Goal: Task Accomplishment & Management: Use online tool/utility

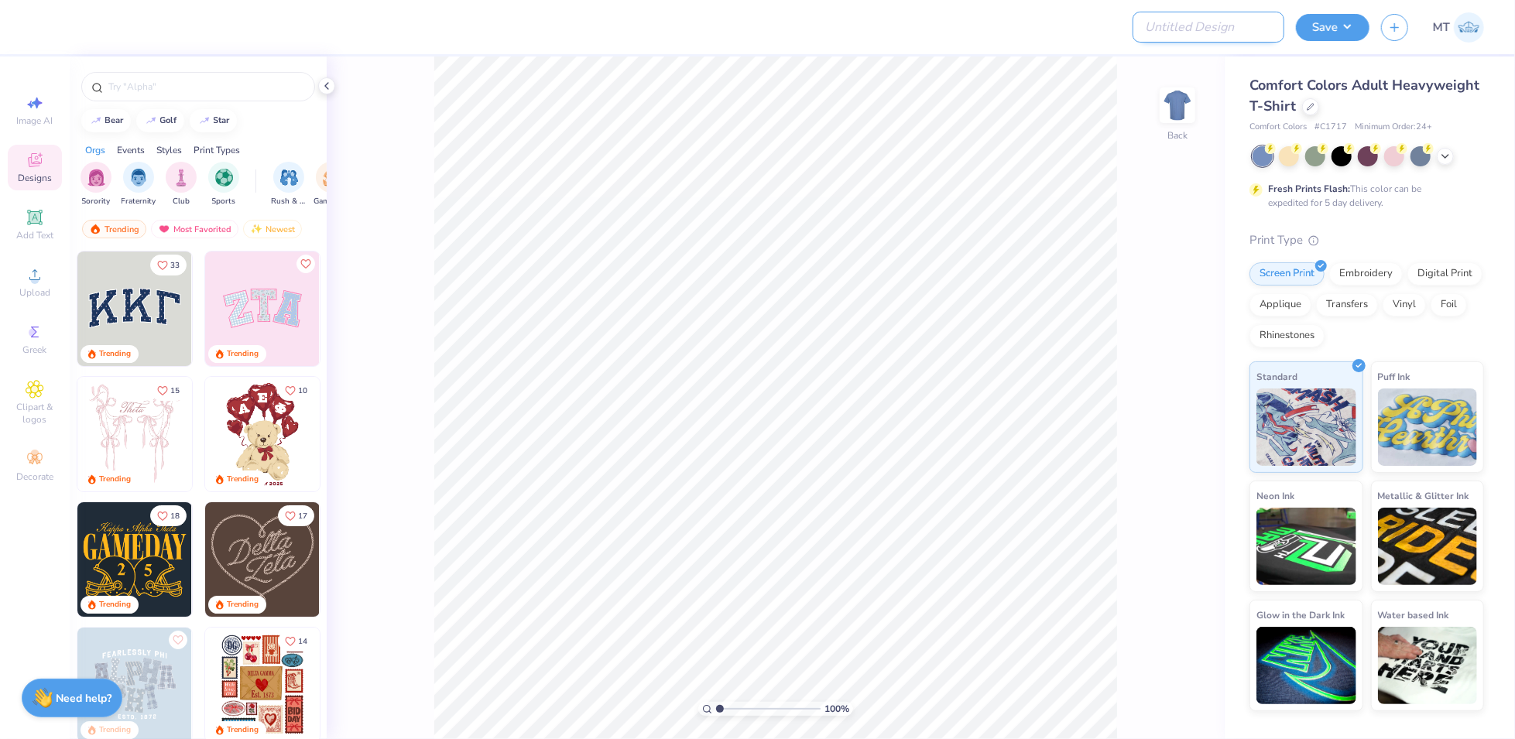
click at [1234, 24] on input "Design Title" at bounding box center [1208, 27] width 152 height 31
paste input "FPS239520"
type input "FPS239520"
click at [1308, 106] on icon at bounding box center [1310, 105] width 8 height 8
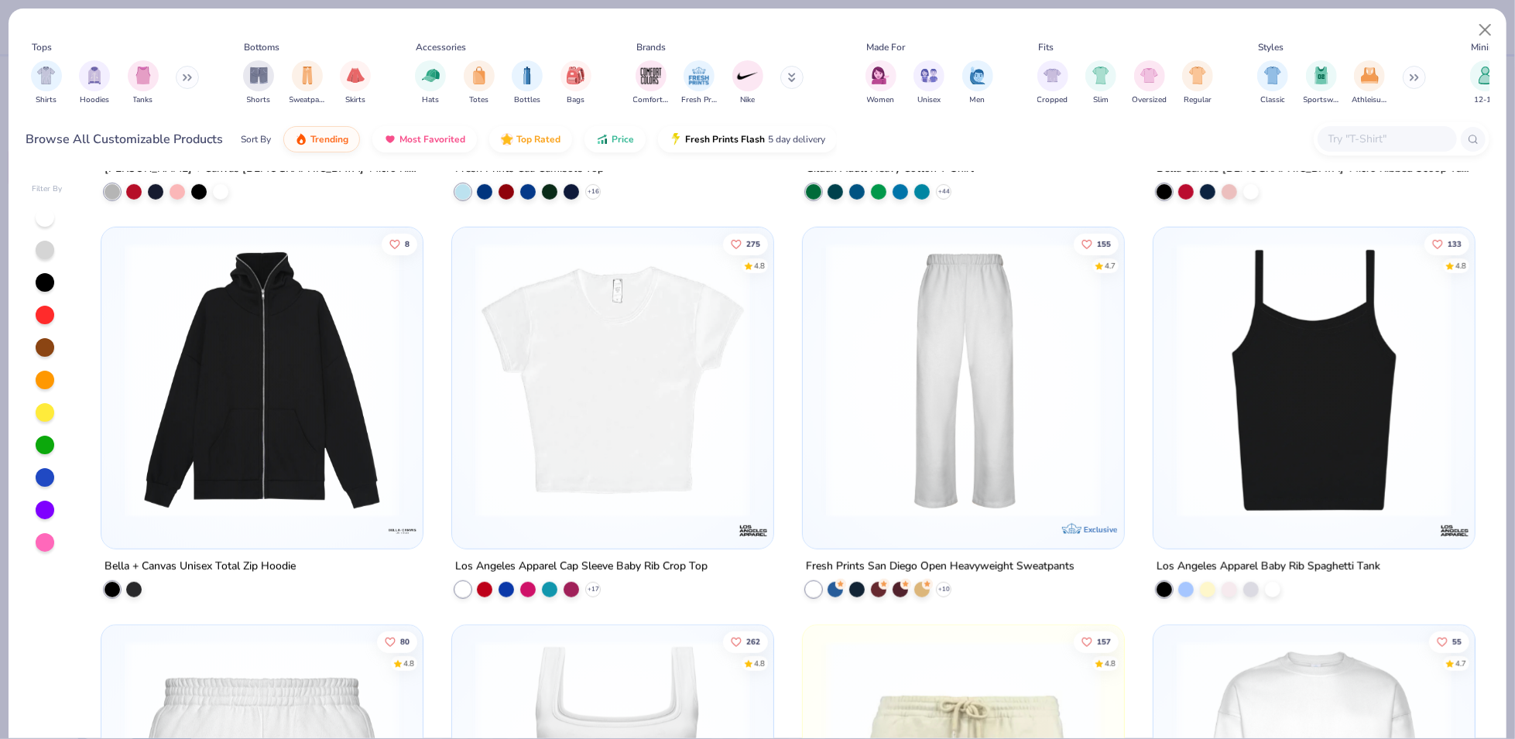
scroll to position [1107, 0]
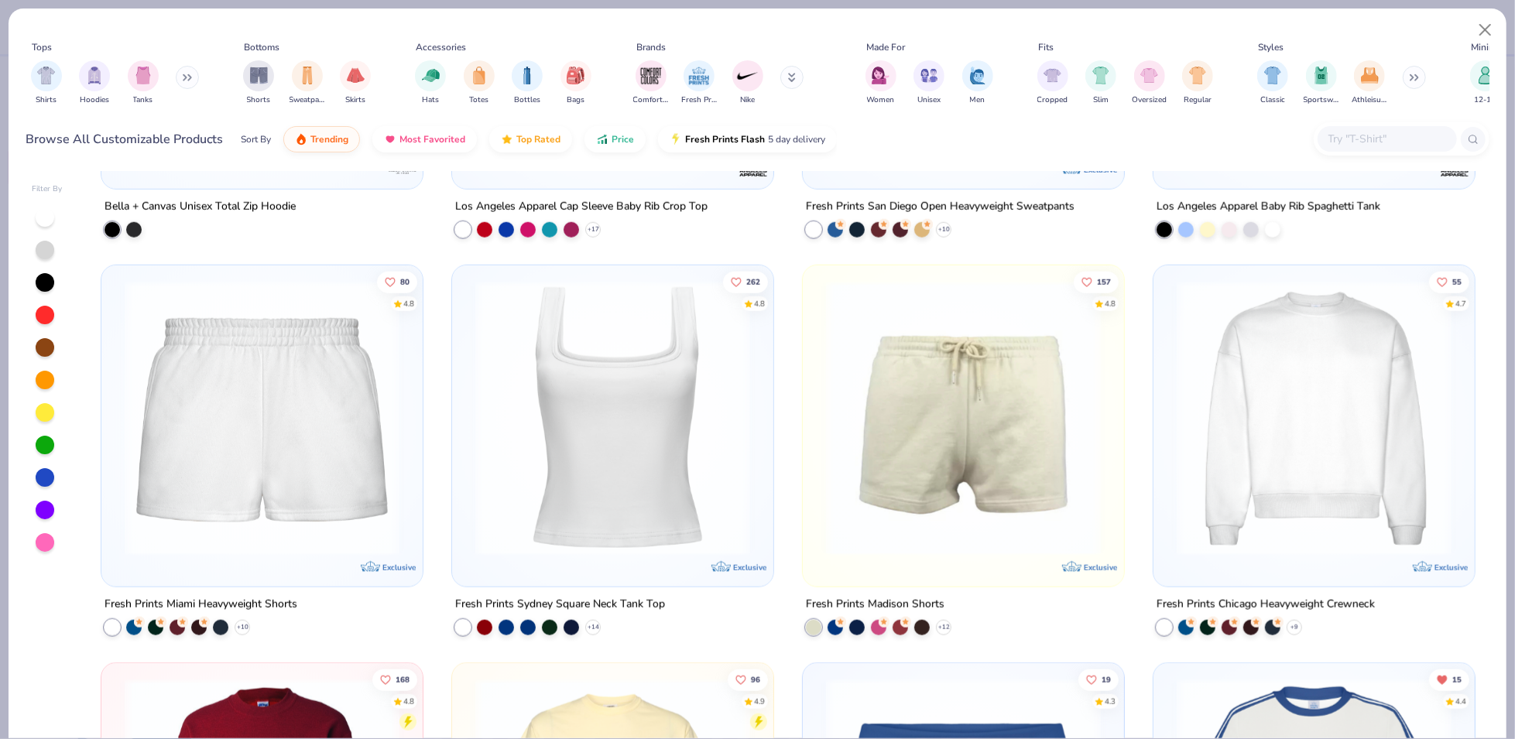
click at [245, 443] on img at bounding box center [262, 418] width 290 height 275
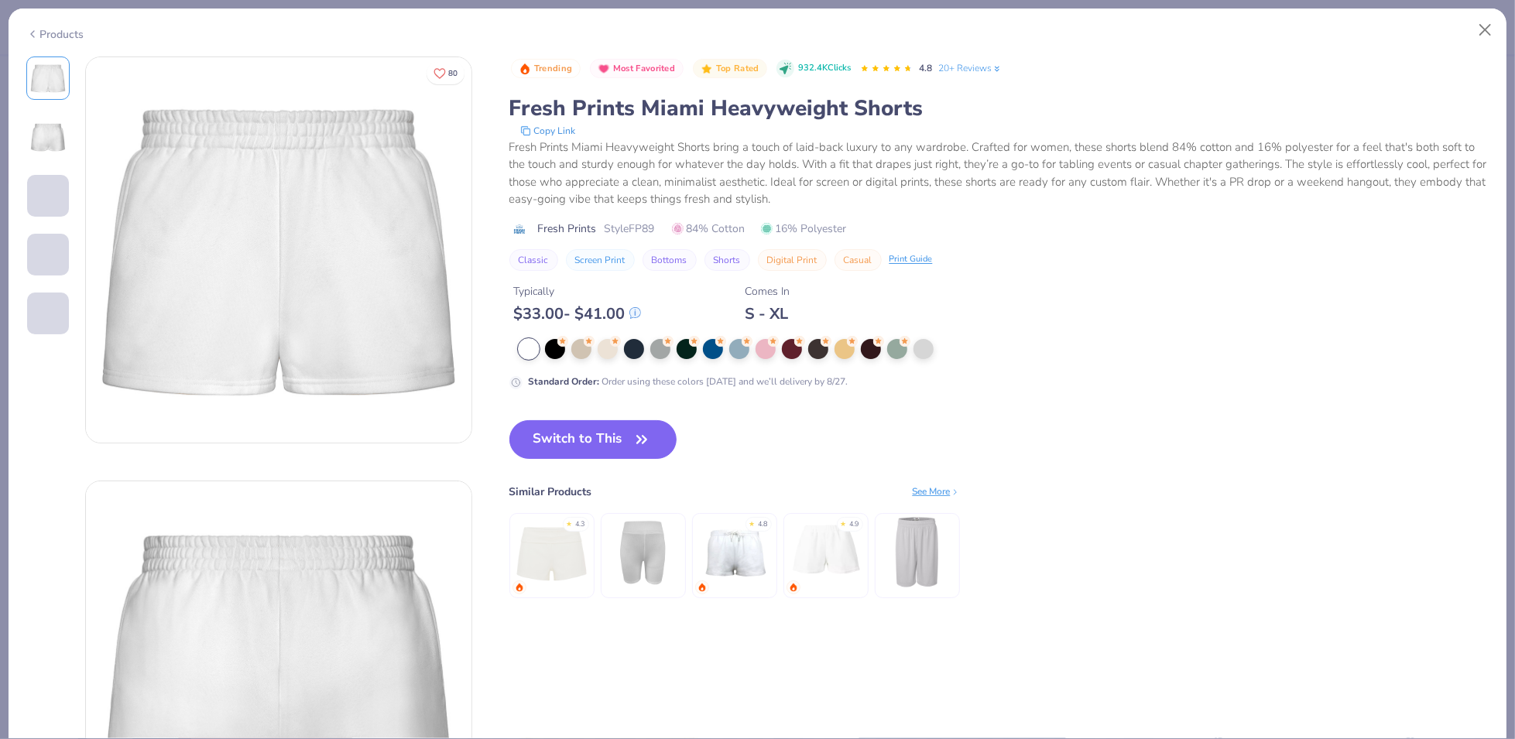
drag, startPoint x: 608, startPoint y: 450, endPoint x: 628, endPoint y: 375, distance: 76.8
click at [609, 450] on button "Switch to This" at bounding box center [593, 439] width 168 height 39
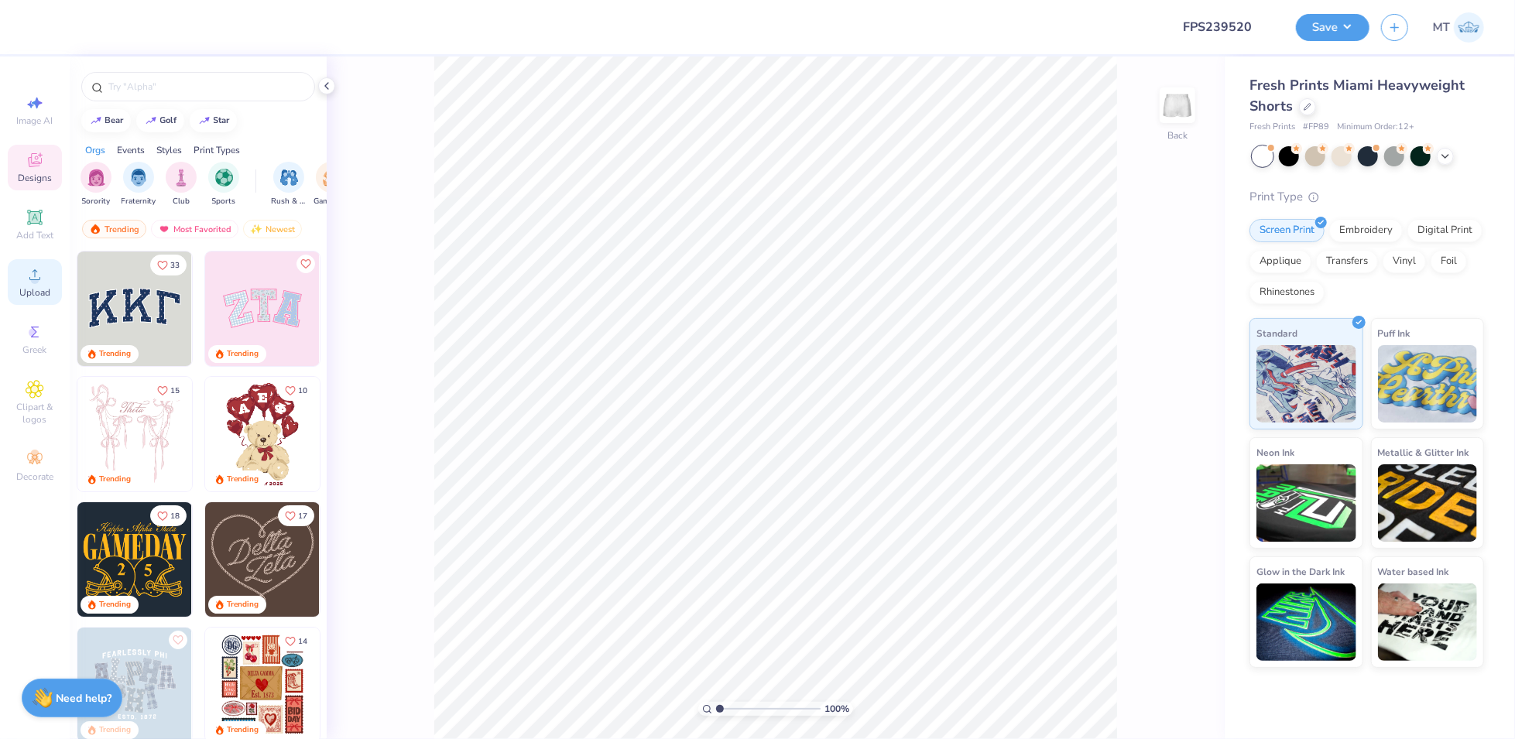
click at [48, 276] on div "Upload" at bounding box center [35, 282] width 54 height 46
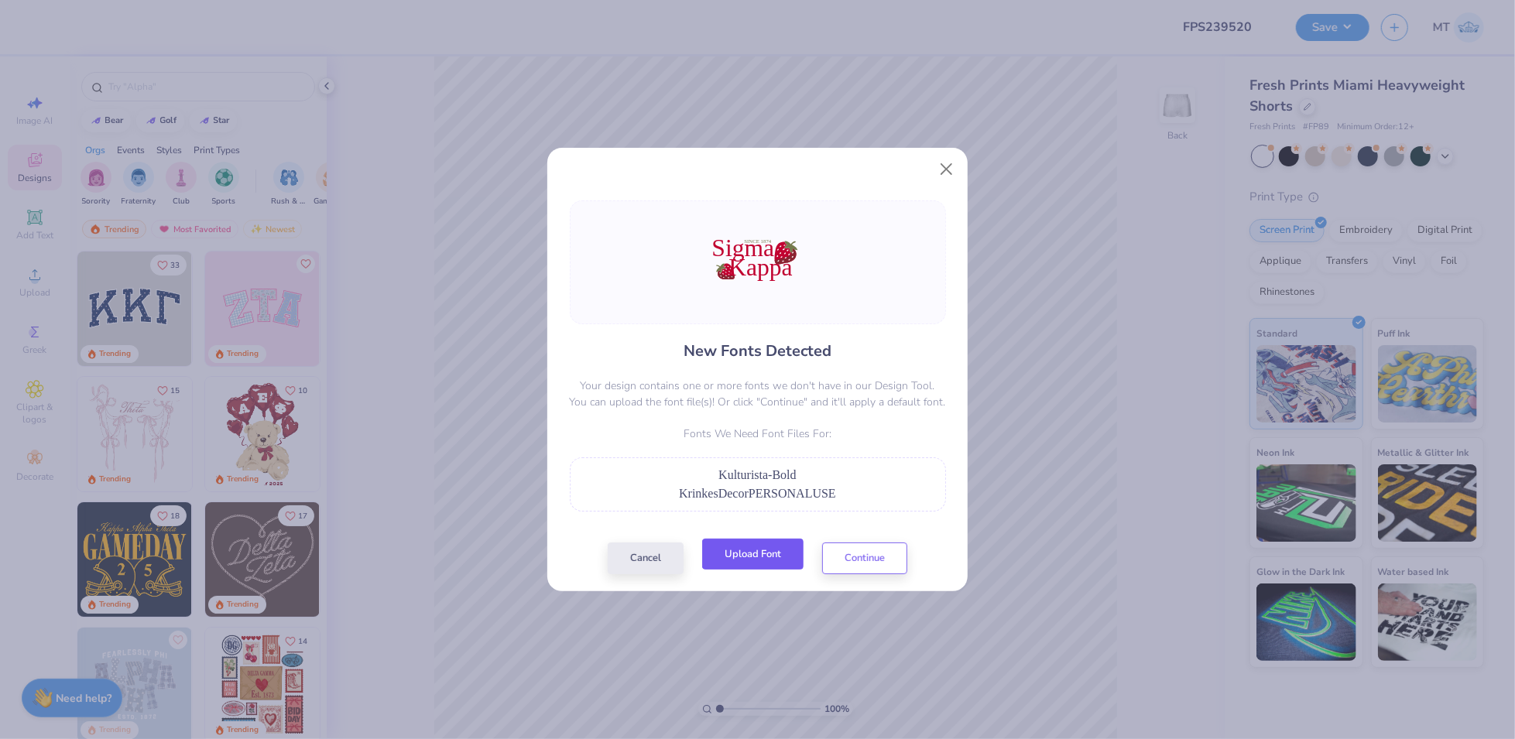
click at [784, 556] on button "Upload Font" at bounding box center [752, 555] width 101 height 32
click at [778, 555] on button "Upload Font" at bounding box center [752, 555] width 101 height 32
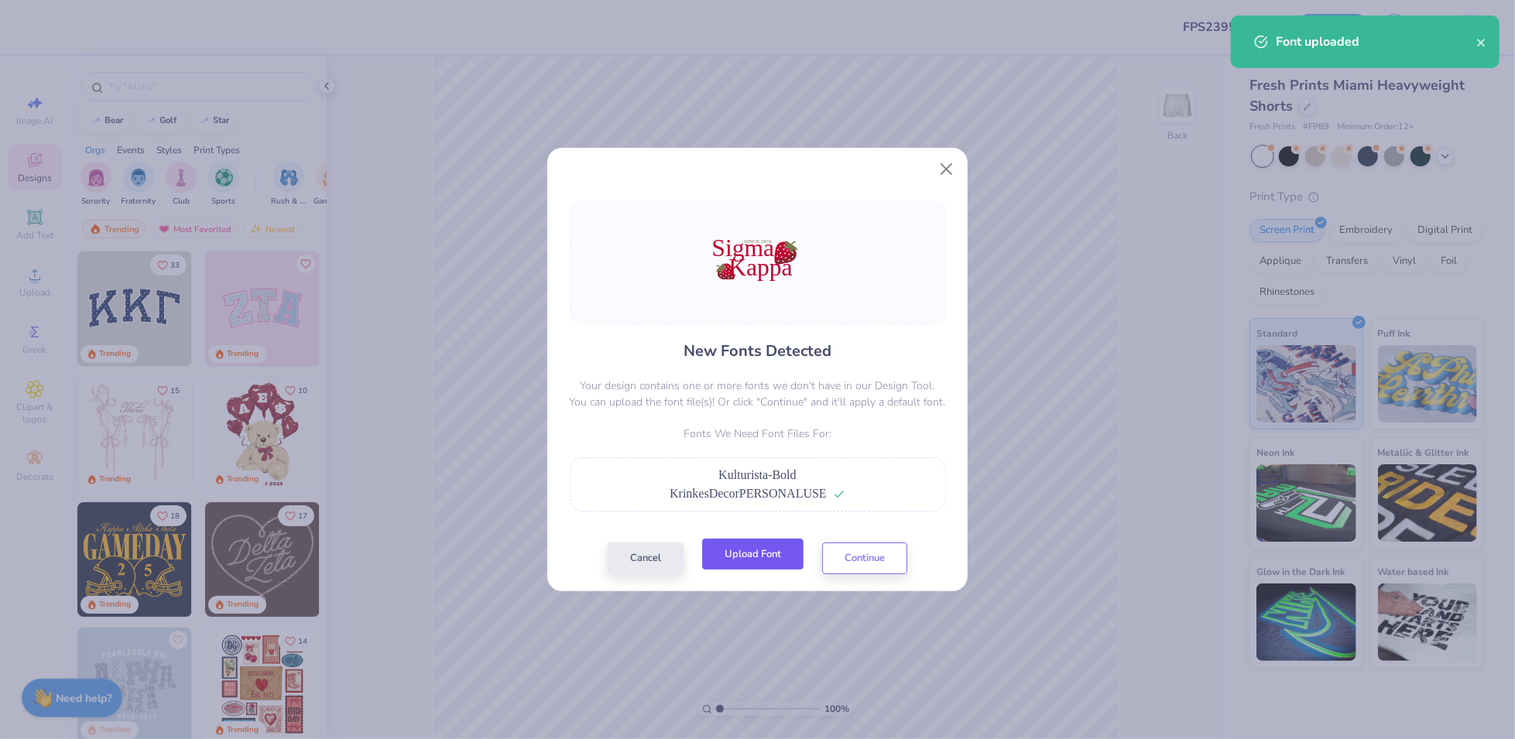
click at [767, 551] on button "Upload Font" at bounding box center [752, 555] width 101 height 32
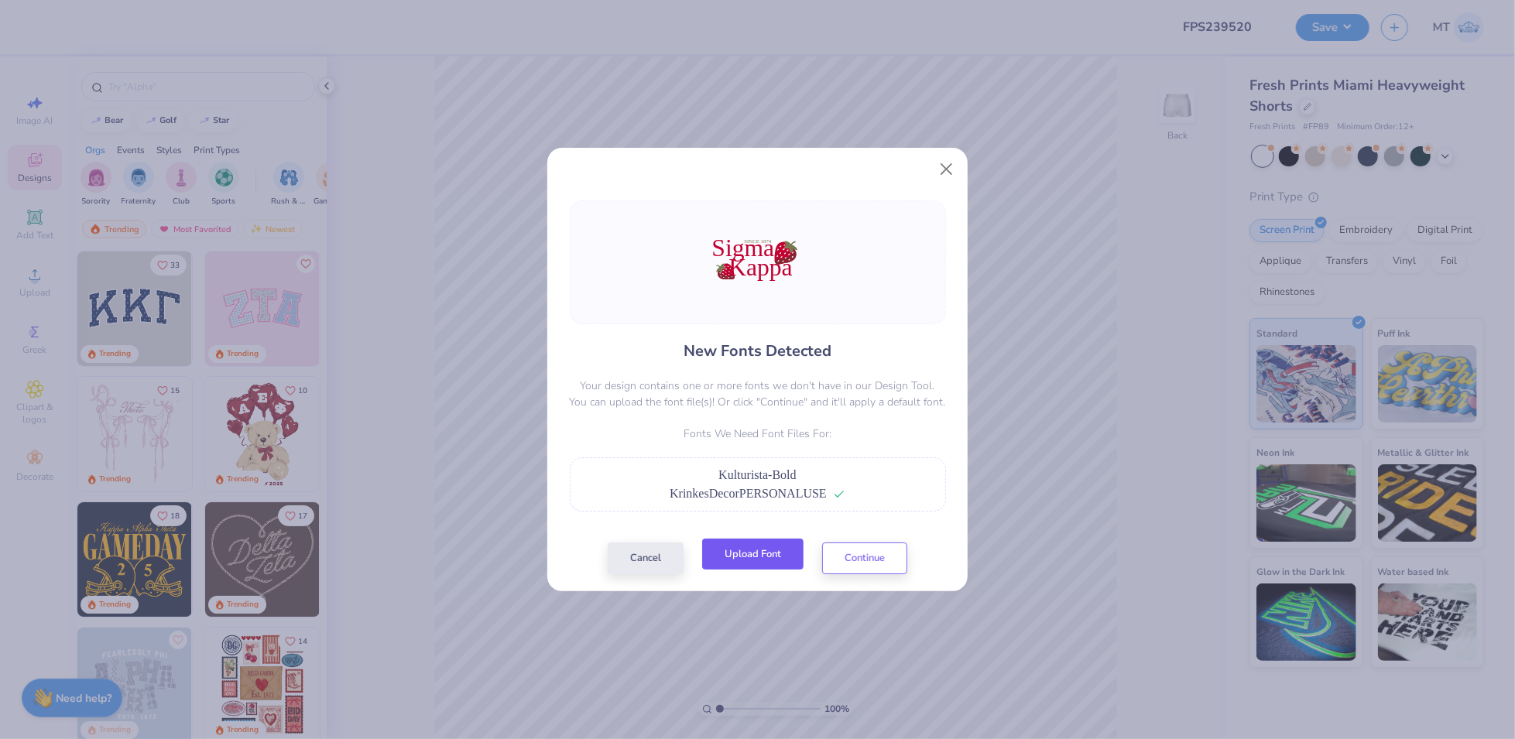
click at [775, 563] on button "Upload Font" at bounding box center [752, 555] width 101 height 32
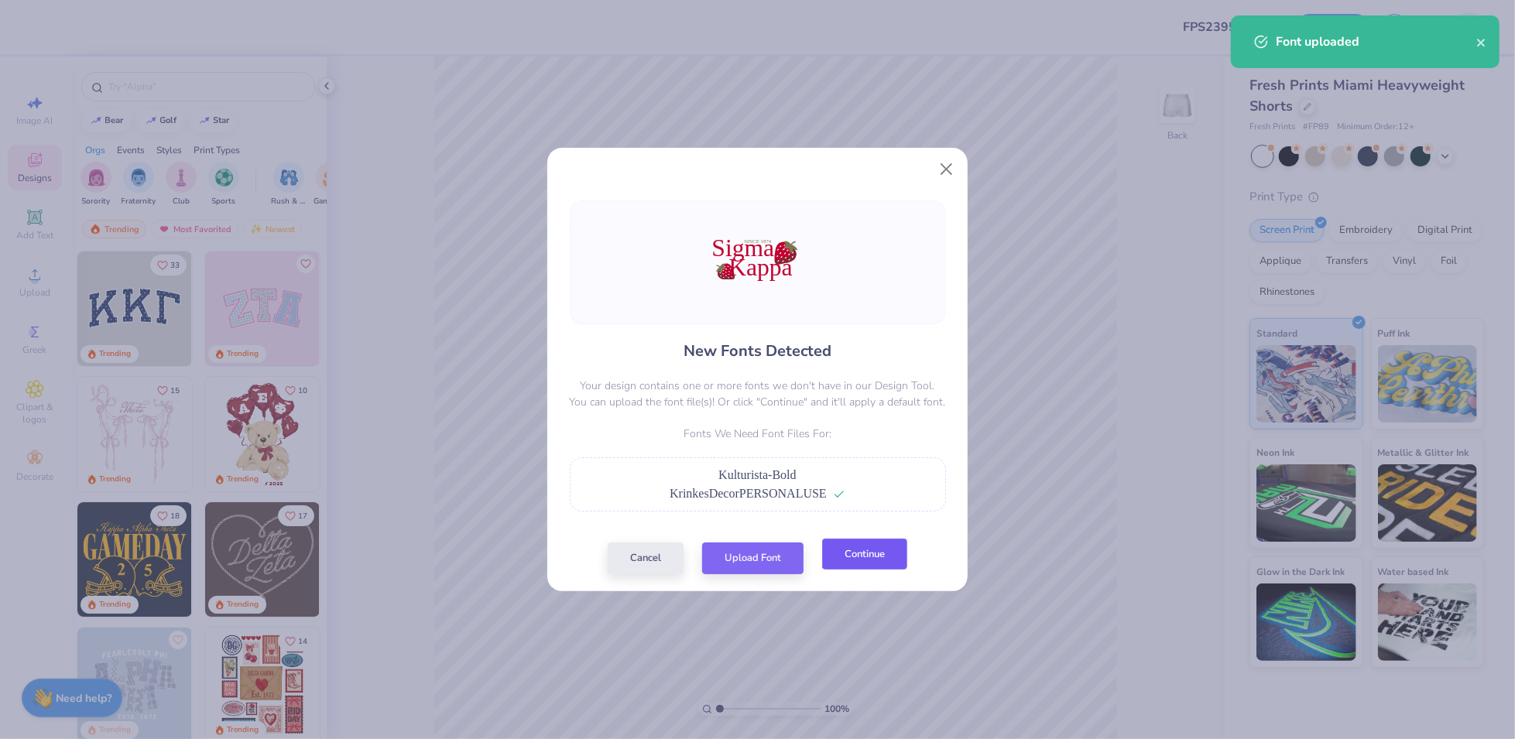
click at [868, 563] on button "Continue" at bounding box center [864, 555] width 85 height 32
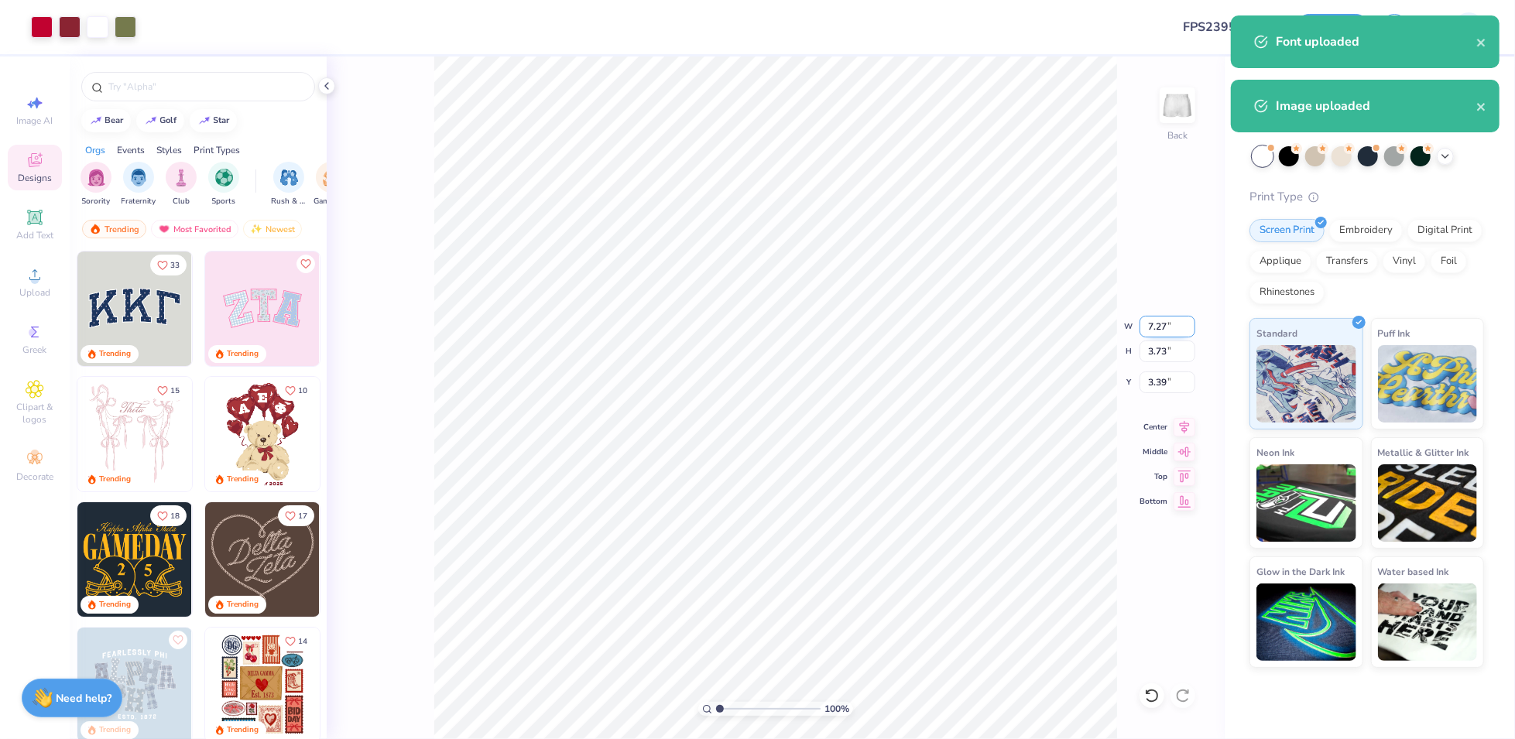
click at [1155, 321] on input "7.27" at bounding box center [1167, 327] width 56 height 22
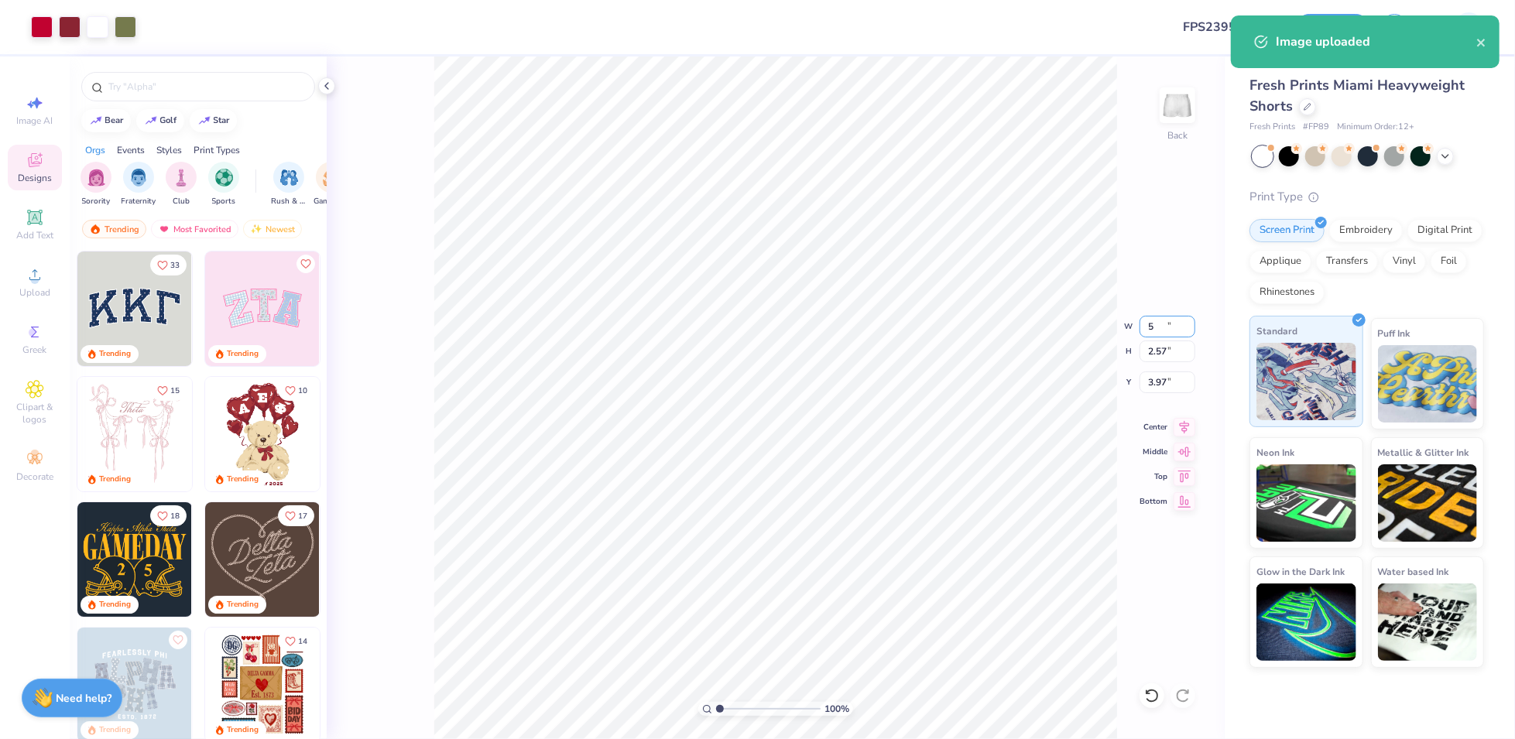
type input "5.00"
type input "2.57"
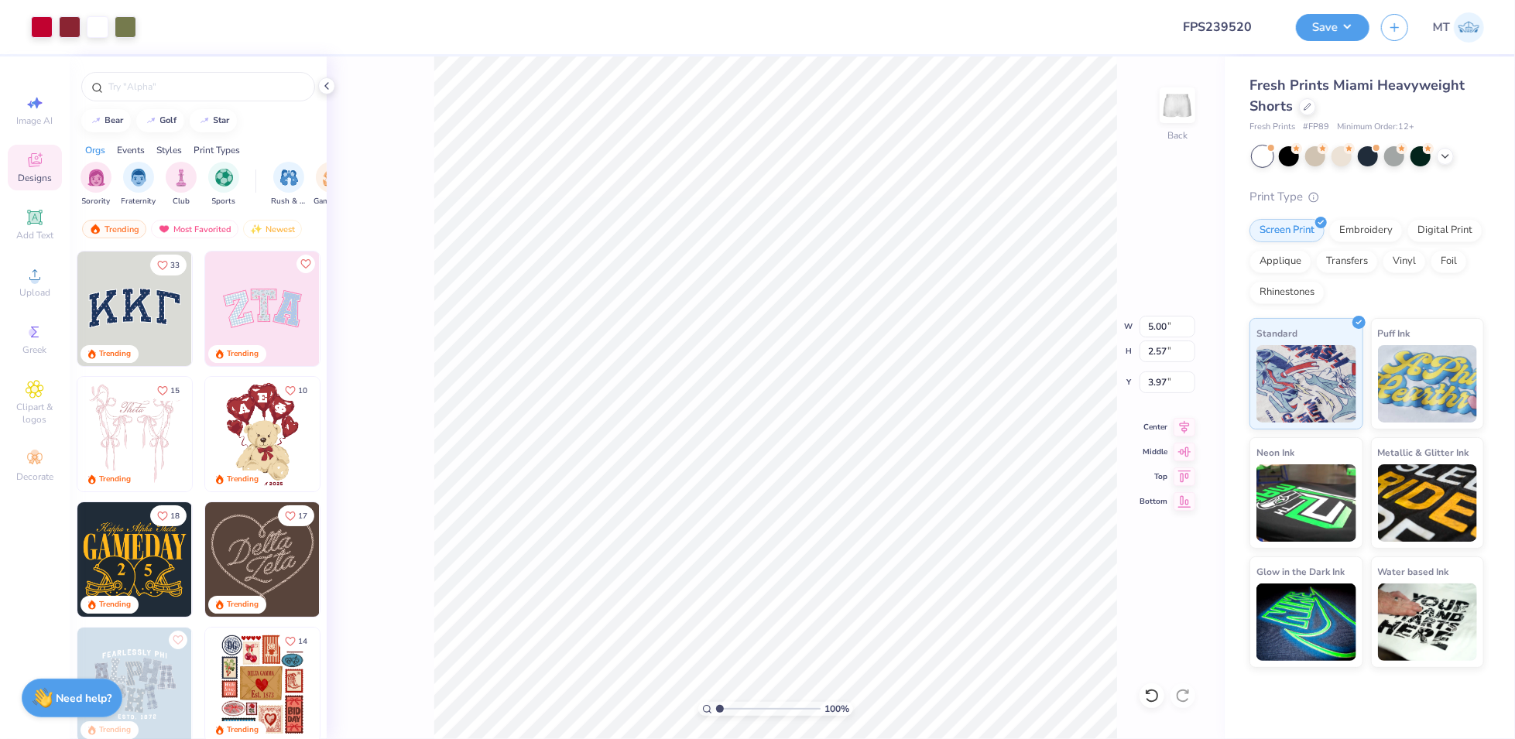
type input "6.82"
type input "5.23532586388343"
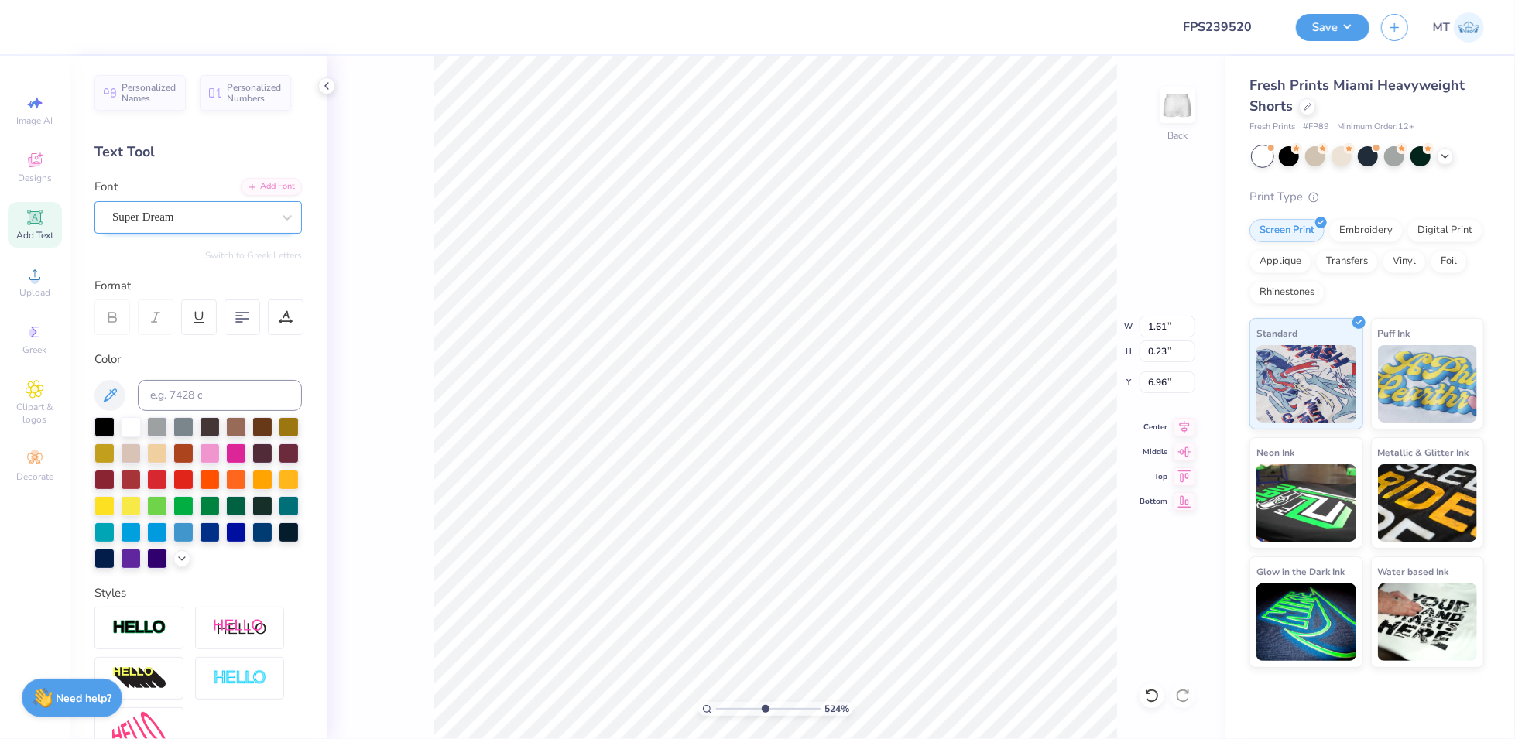
click at [178, 209] on div "Super Dream" at bounding box center [192, 217] width 163 height 24
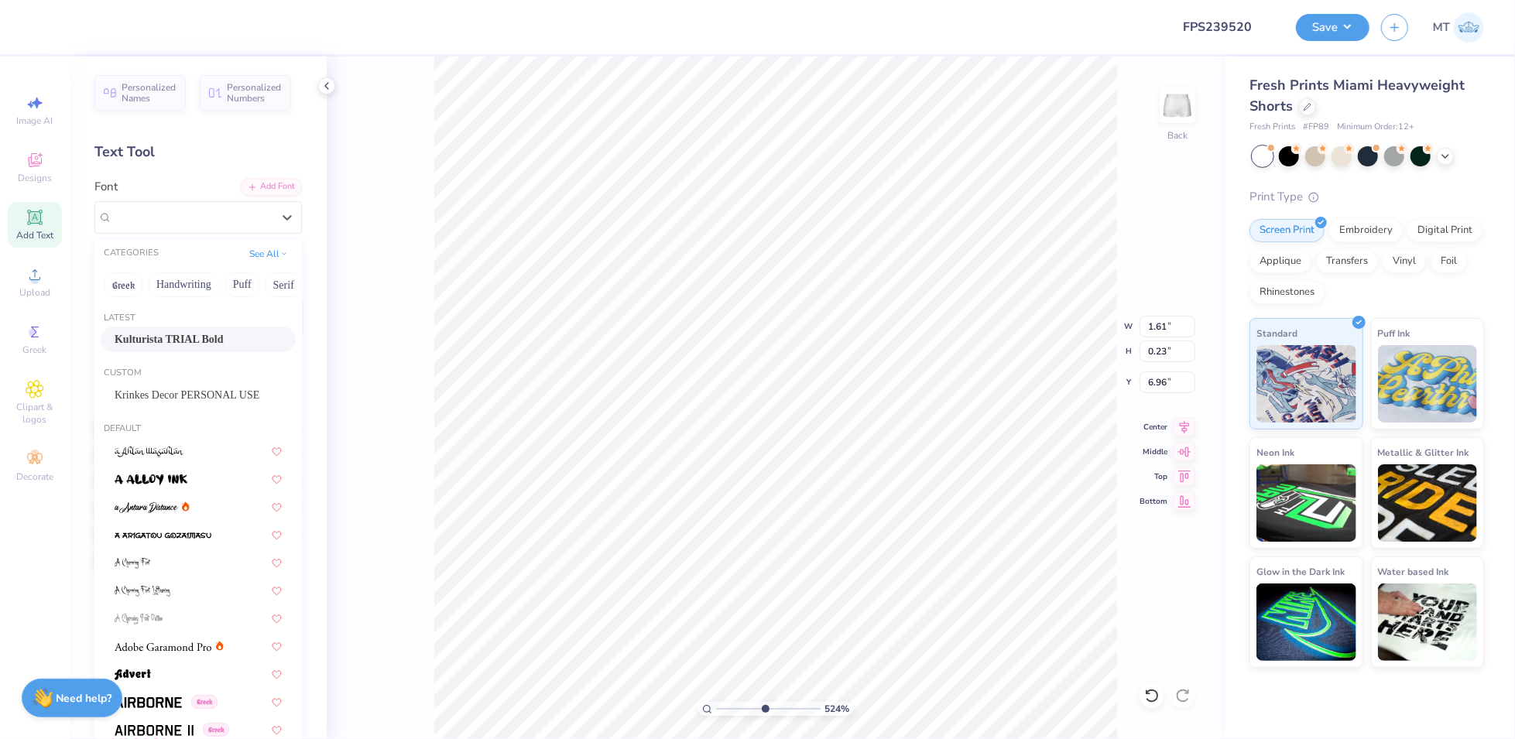
click at [189, 342] on span "Kulturista TRIAL Bold" at bounding box center [169, 339] width 109 height 16
type input "1.66"
type input "0.22"
type input "6.98"
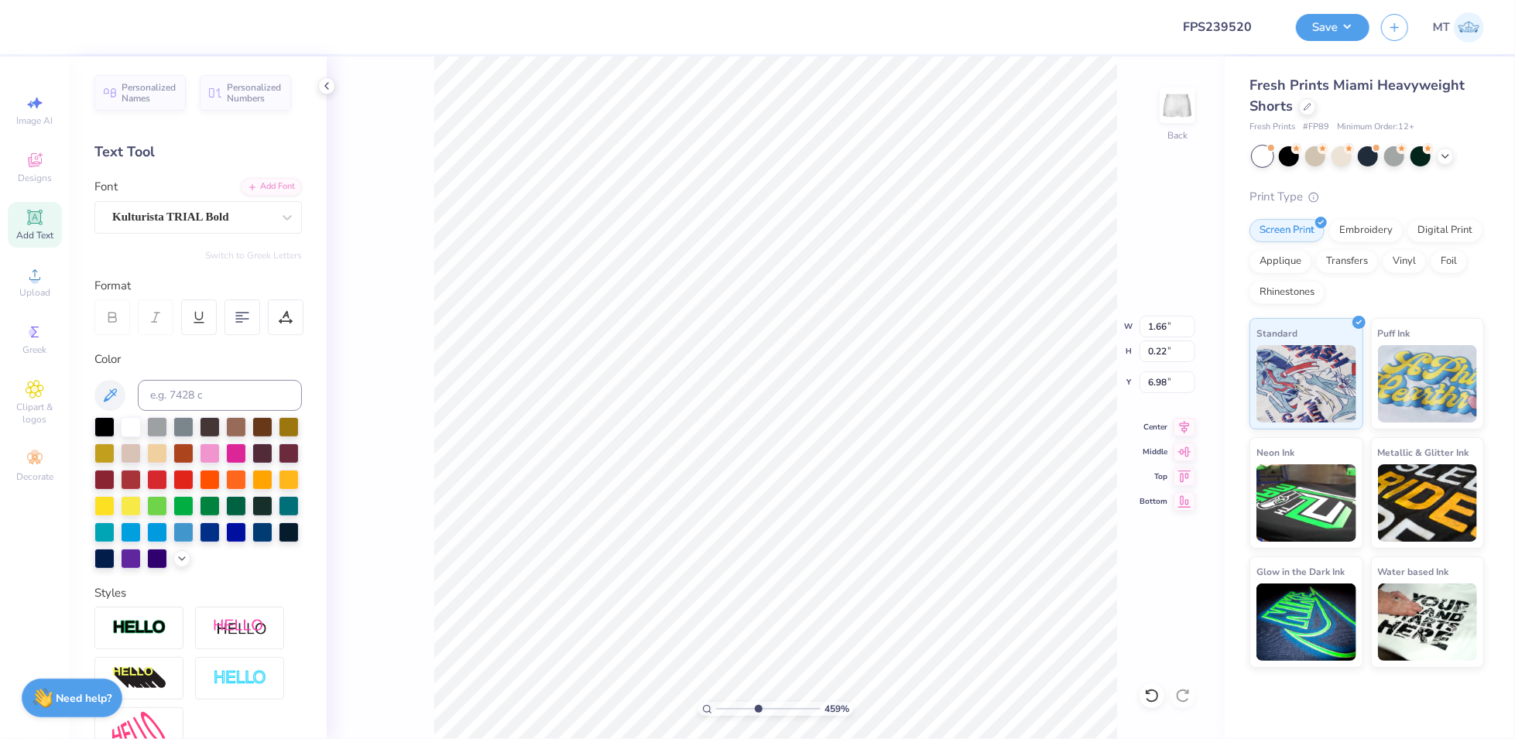
type input "4.58786898769118"
type input "6.99"
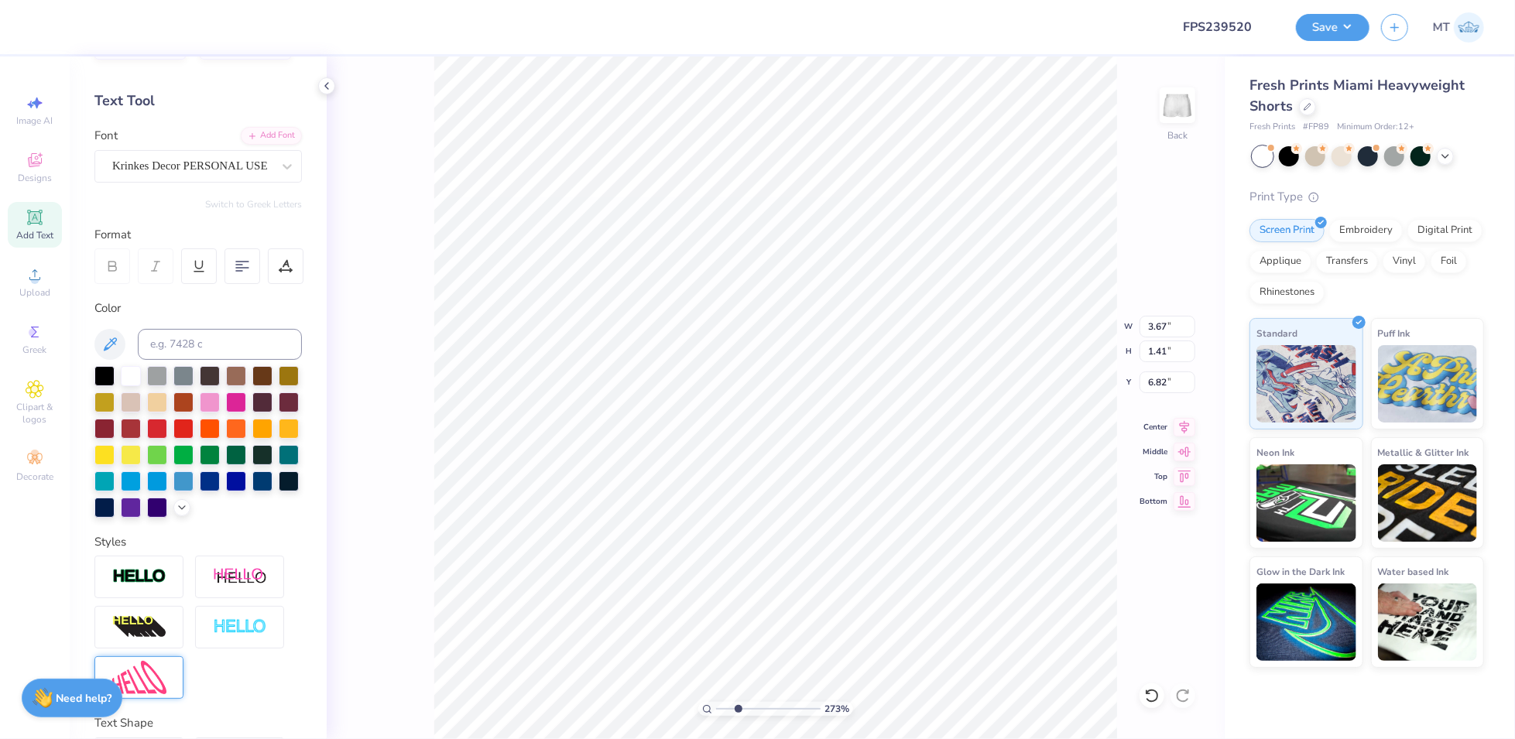
scroll to position [158, 0]
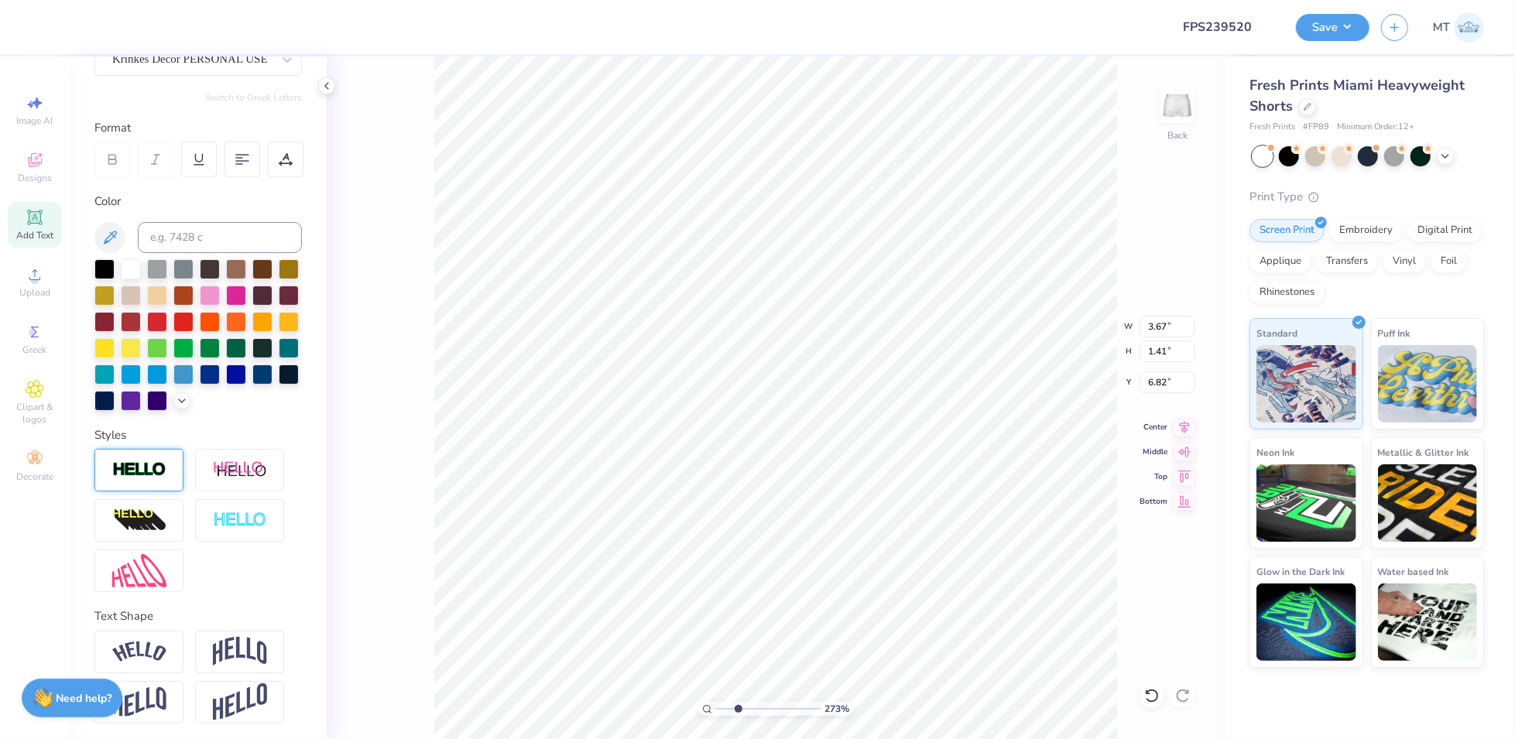
click at [148, 491] on div at bounding box center [138, 470] width 89 height 43
type input "2.73335253327858"
type input "3.69"
type input "1.46"
type input "6.79"
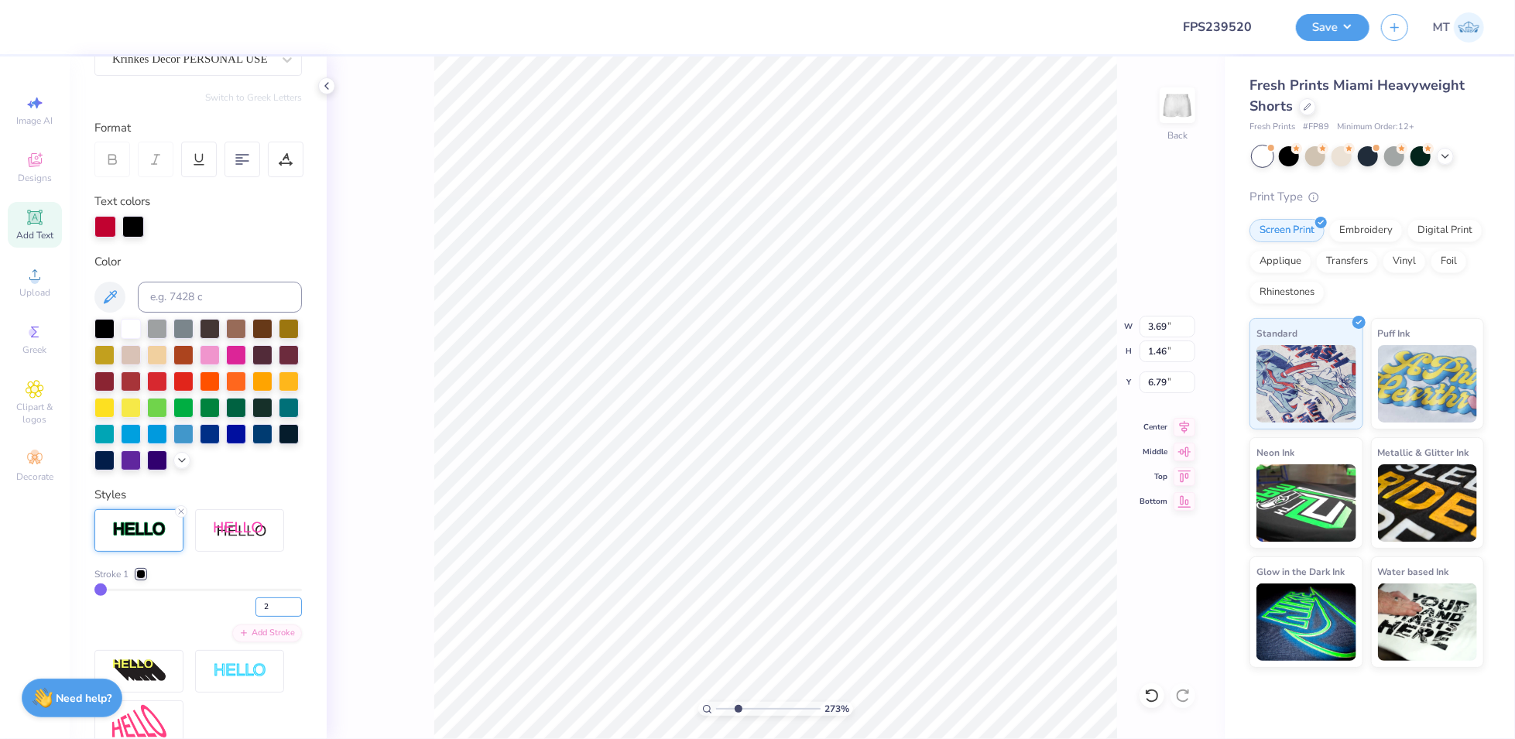
click at [280, 617] on input "2" at bounding box center [278, 606] width 46 height 19
type input "3"
click at [280, 617] on input "3" at bounding box center [278, 606] width 46 height 19
type input "2.73335253327858"
type input "3"
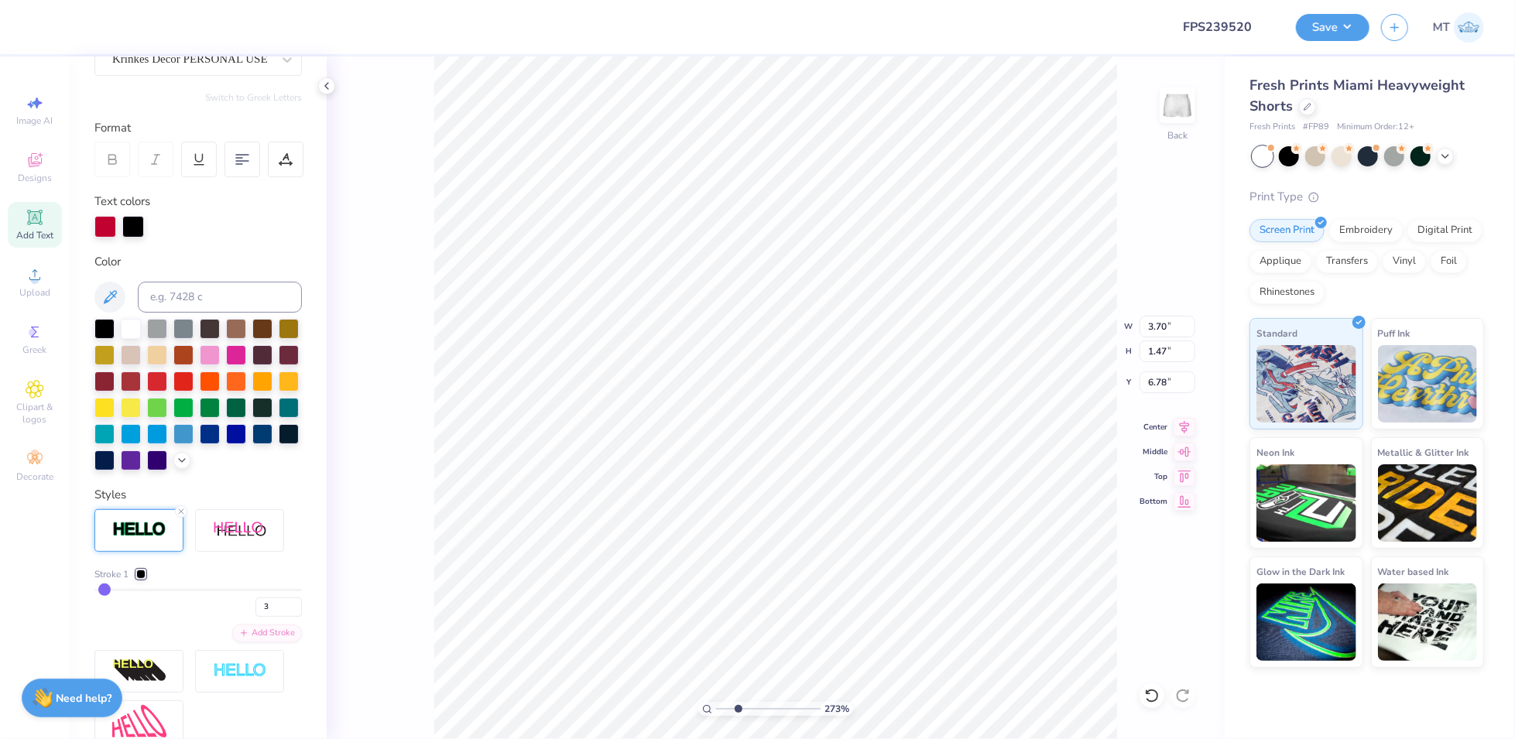
type input "2.73335253327858"
type input "6.80"
type input "2.73335253327858"
type input "3.86"
type input "1.37"
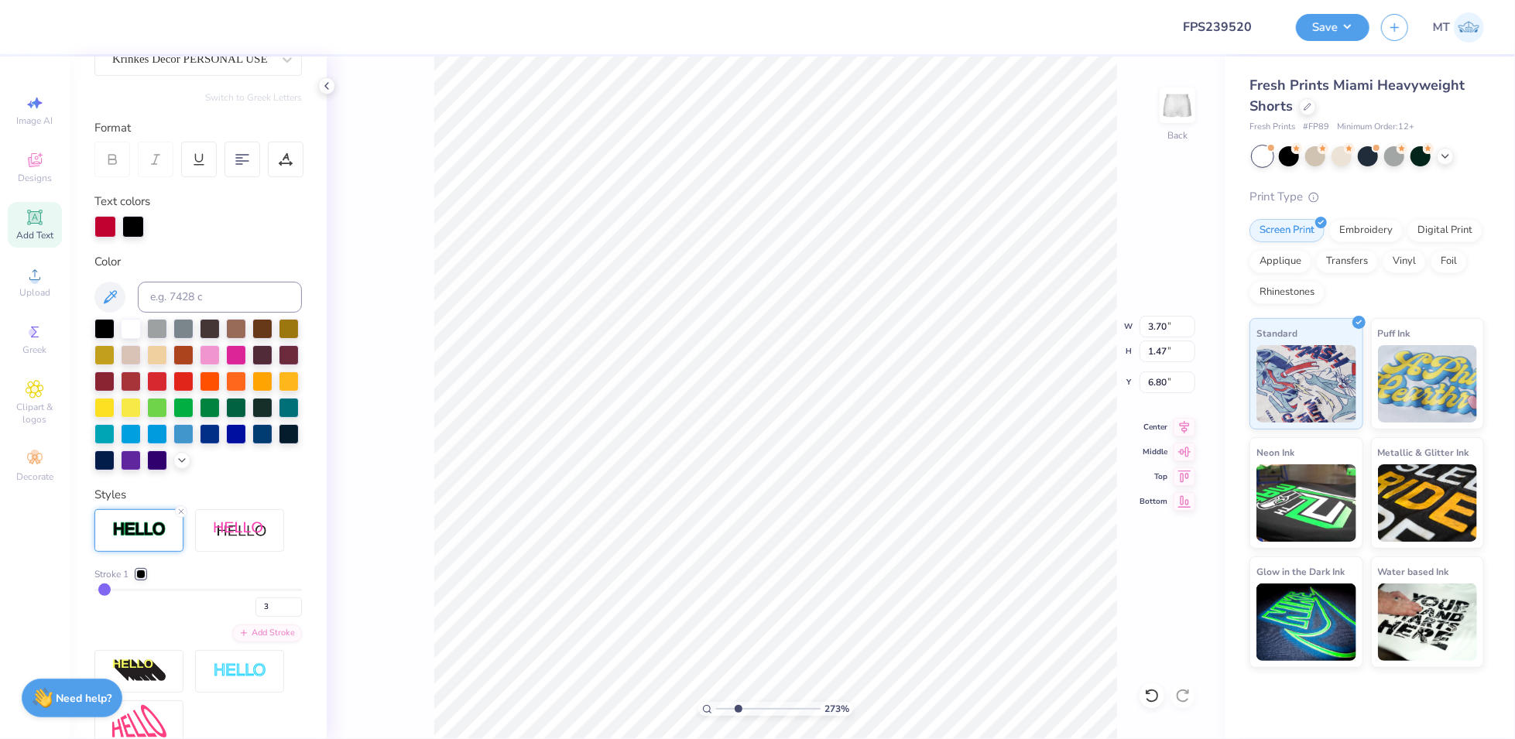
type input "8.02"
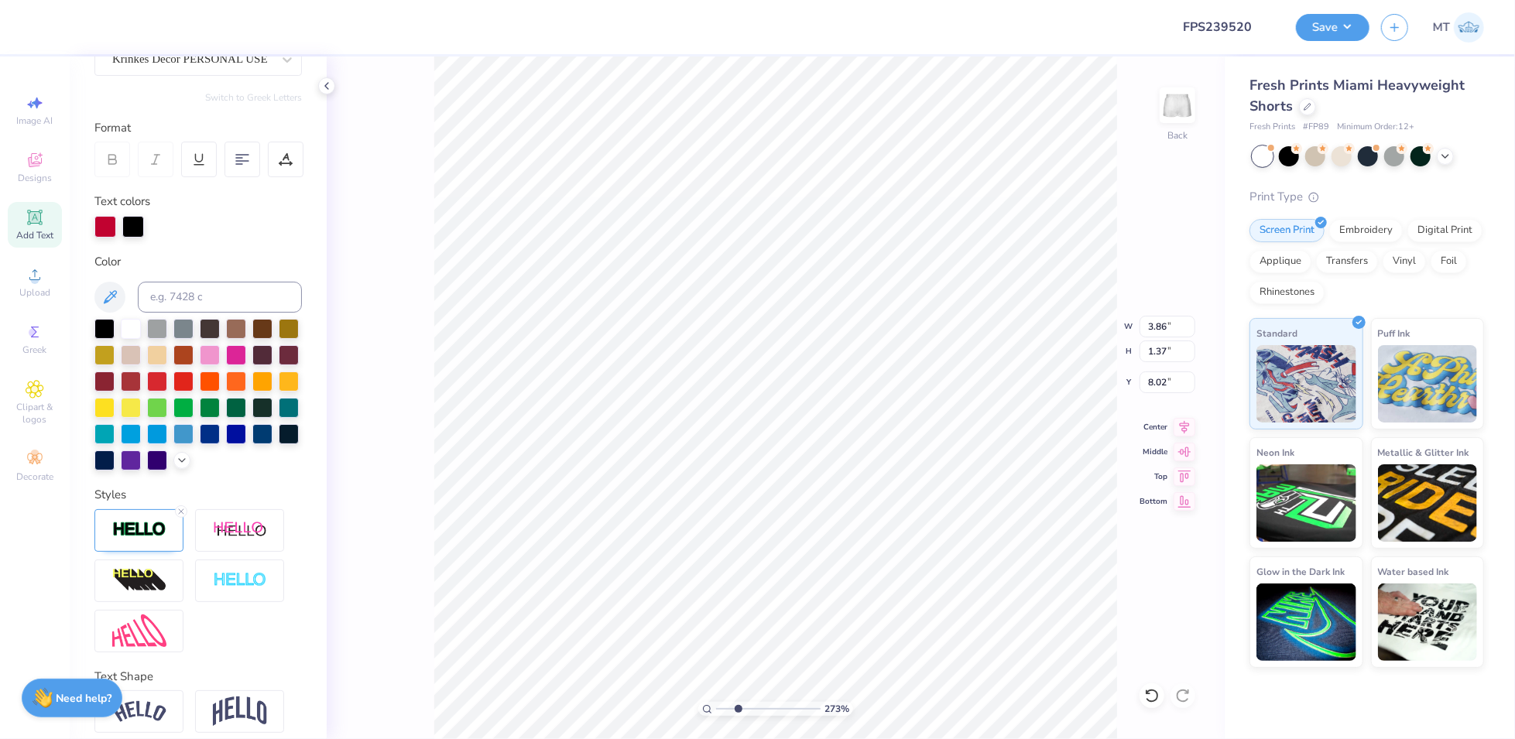
type input "2.73335253327858"
type input "3.89"
type input "1.45"
type input "7.95"
click at [128, 539] on img at bounding box center [139, 530] width 54 height 18
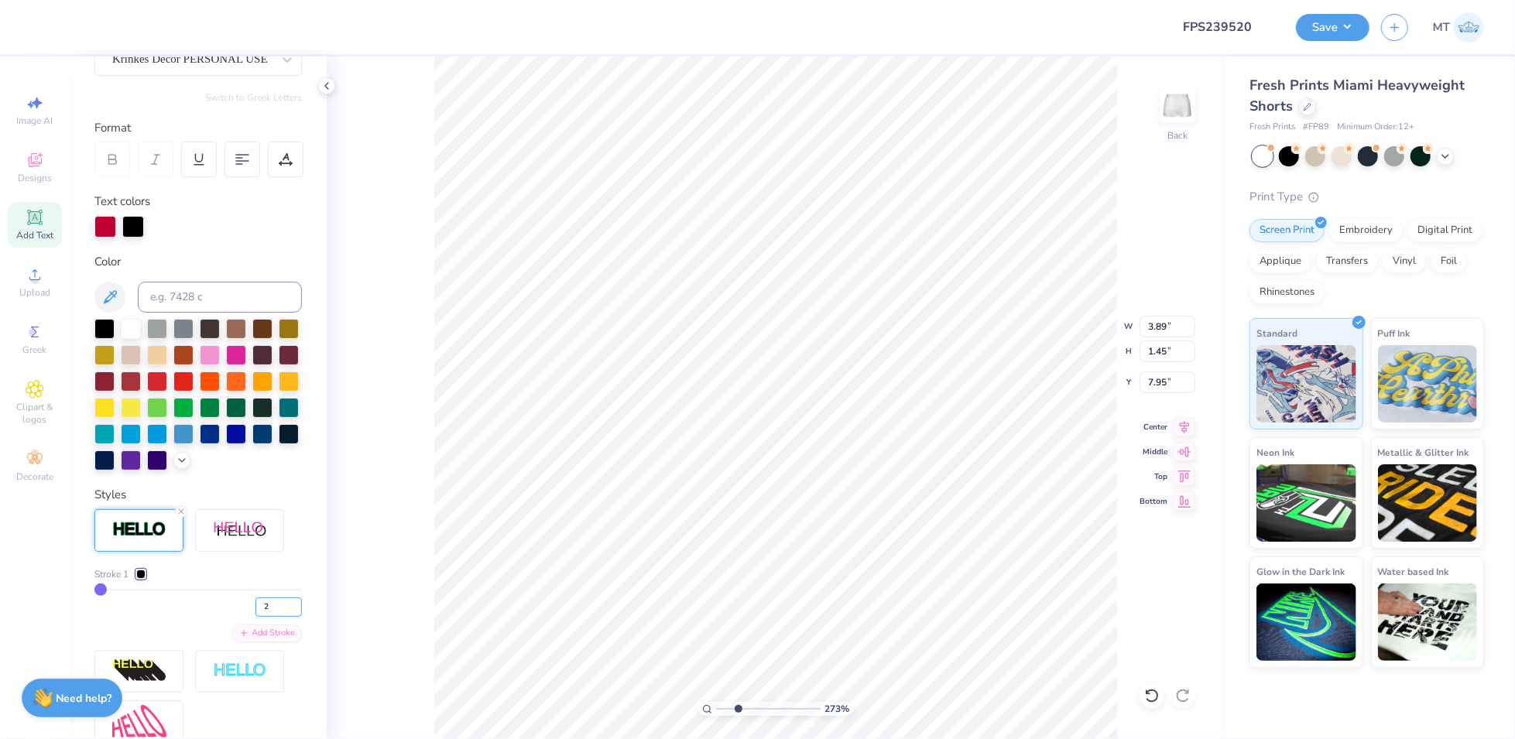
click at [282, 617] on input "2" at bounding box center [278, 606] width 46 height 19
type input "3"
click at [281, 617] on input "3" at bounding box center [278, 606] width 46 height 19
type input "2.73335253327858"
type input "3"
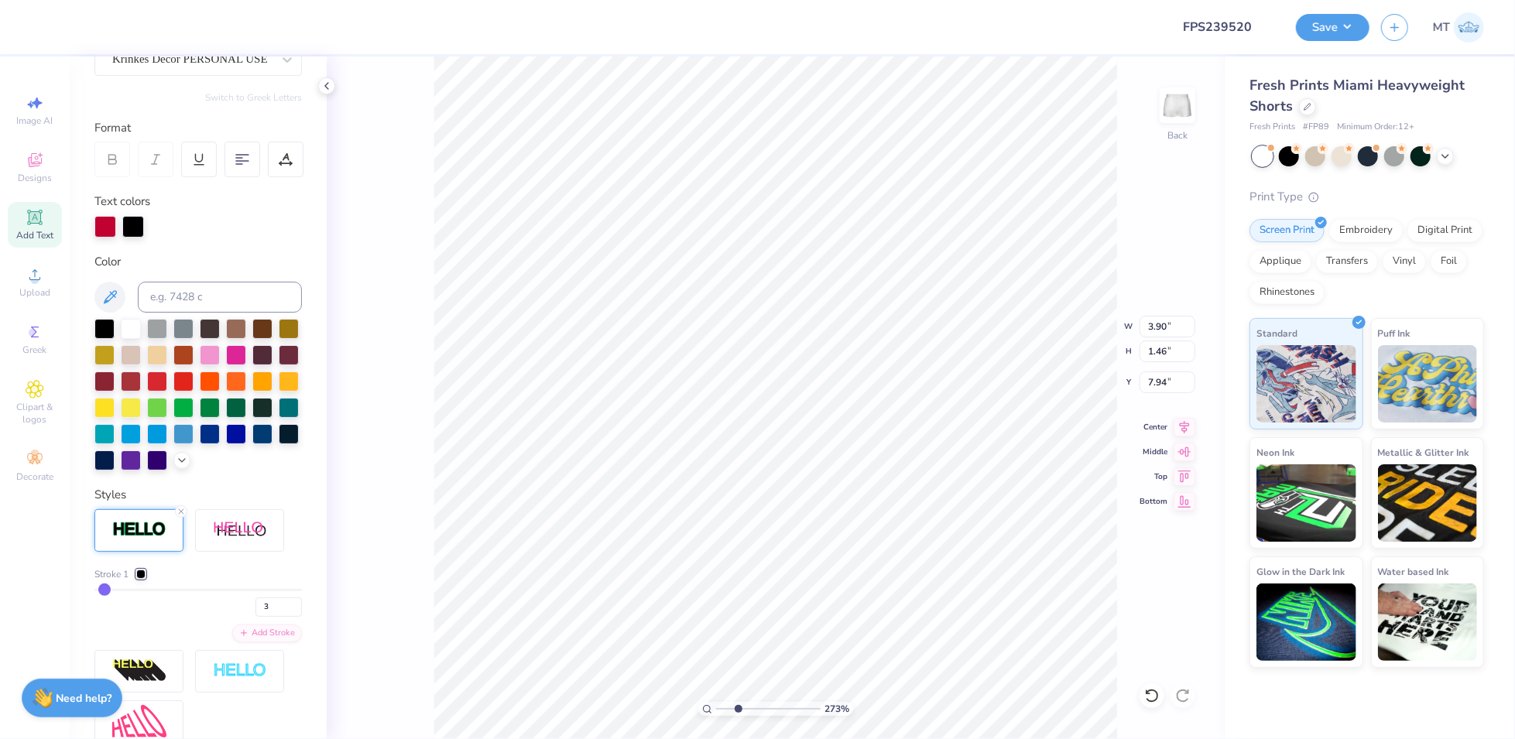
type input "2.73335253327858"
type input "7.97"
type input "3.01937940642374"
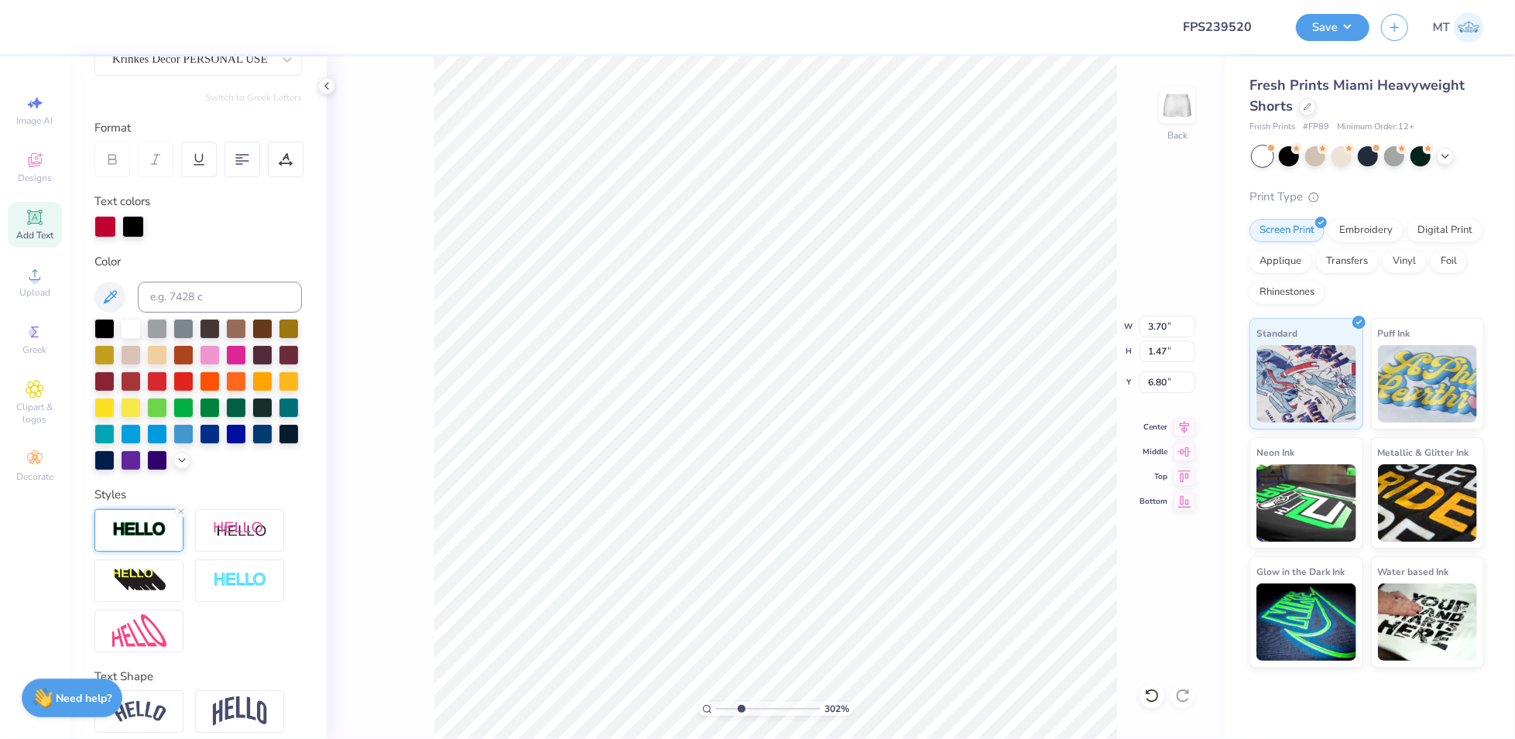
click at [163, 539] on img at bounding box center [139, 530] width 54 height 18
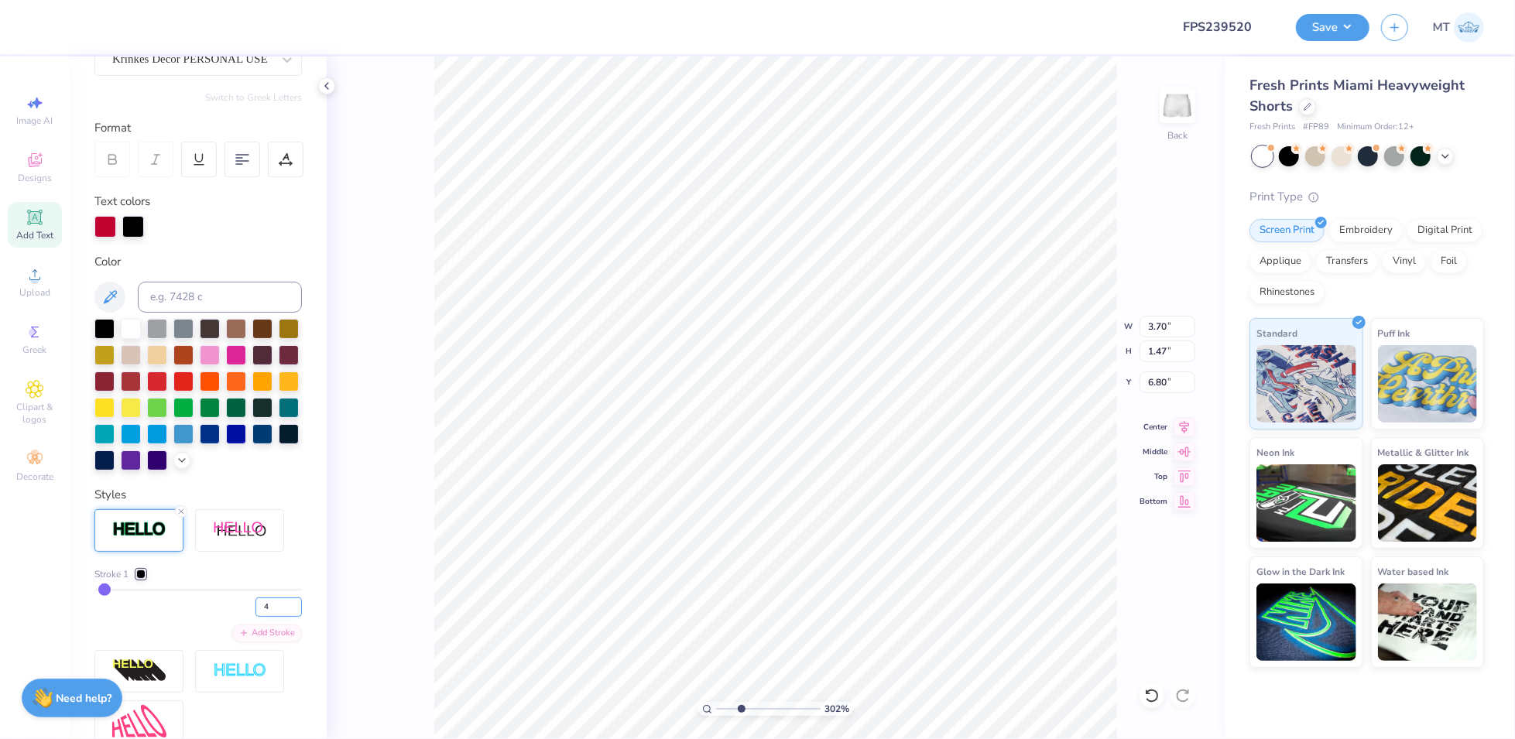
type input "4"
click at [283, 617] on input "4" at bounding box center [278, 606] width 46 height 19
type input "3.01937940642374"
type input "3.90"
type input "1.46"
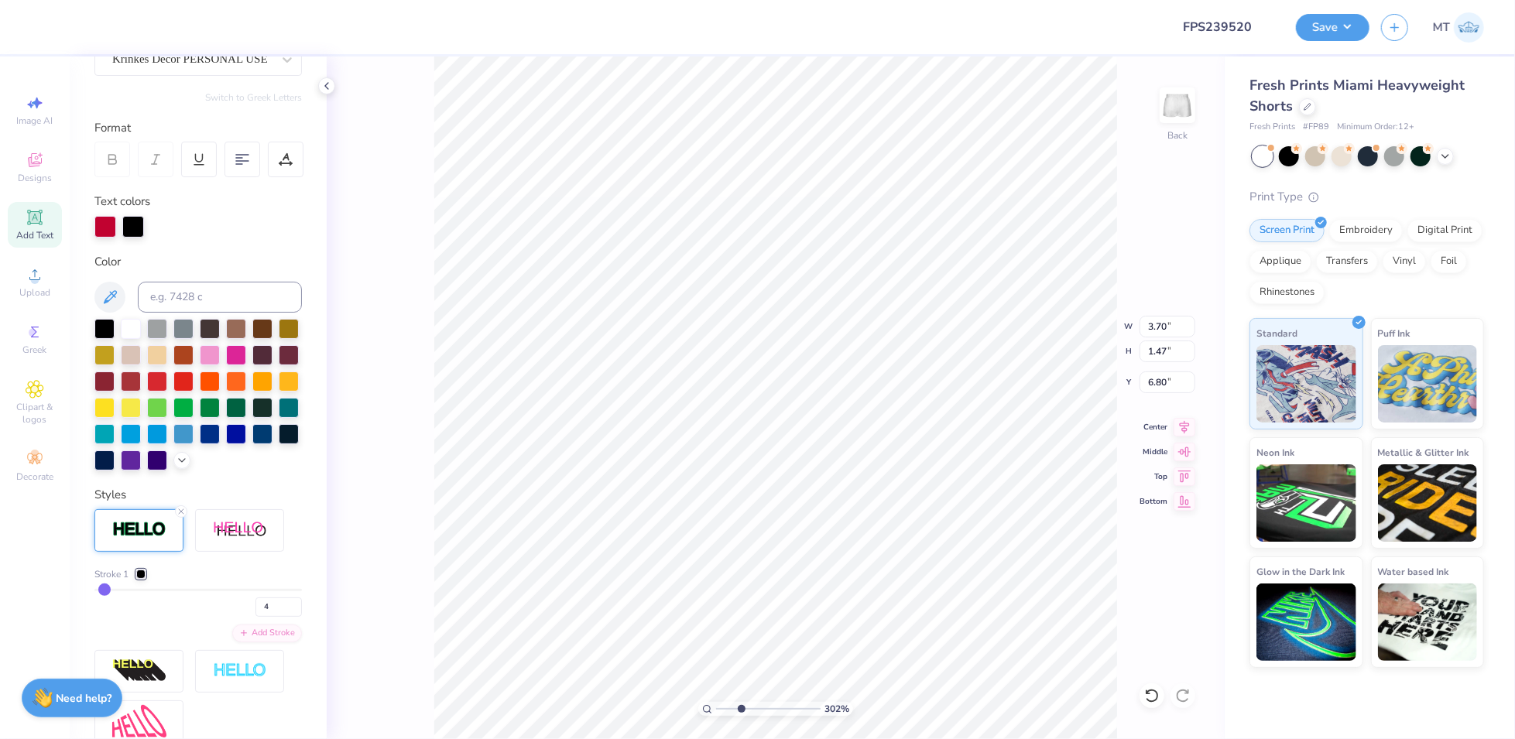
type input "7.97"
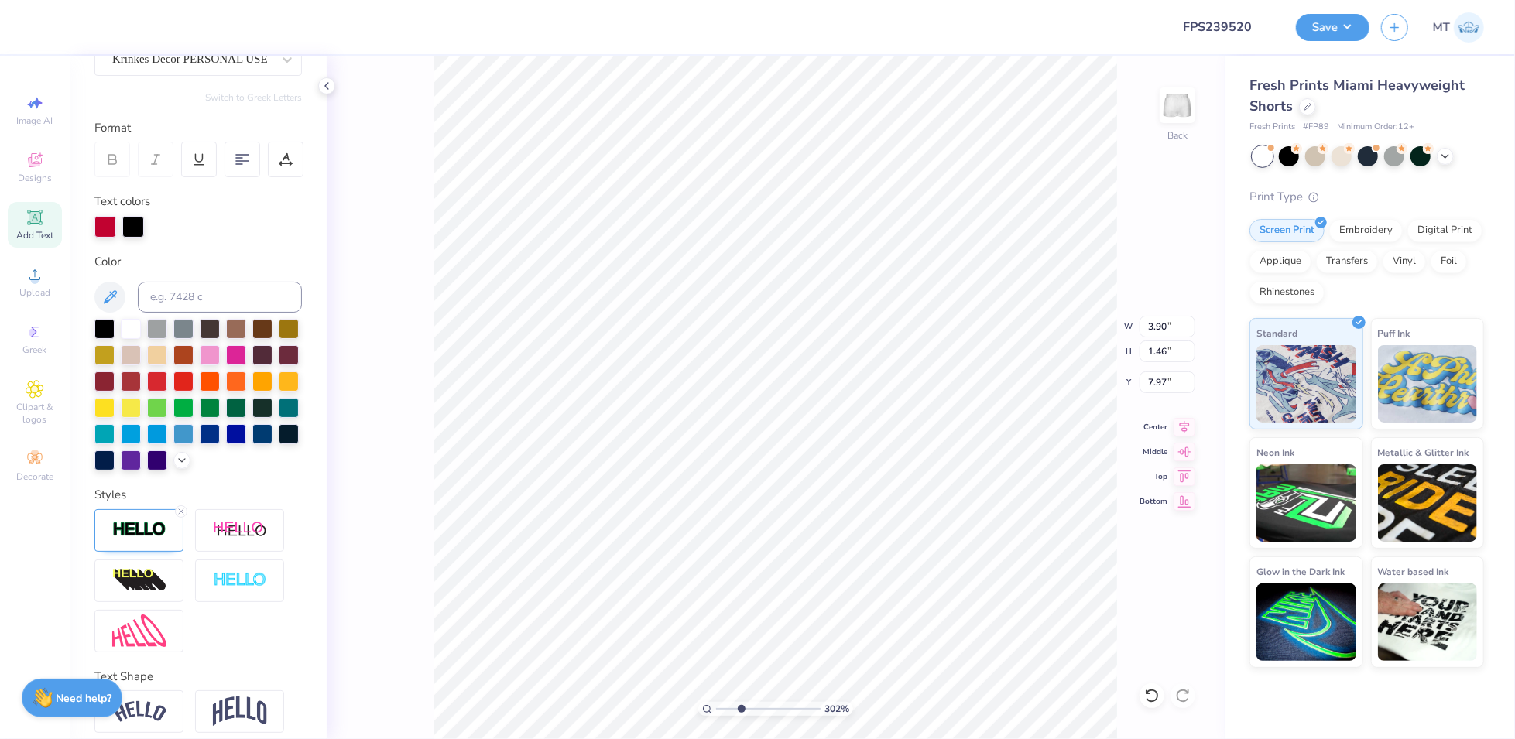
type input "3.01937940642374"
type input "3.70"
type input "1.47"
type input "6.80"
click at [180, 552] on div at bounding box center [138, 530] width 89 height 43
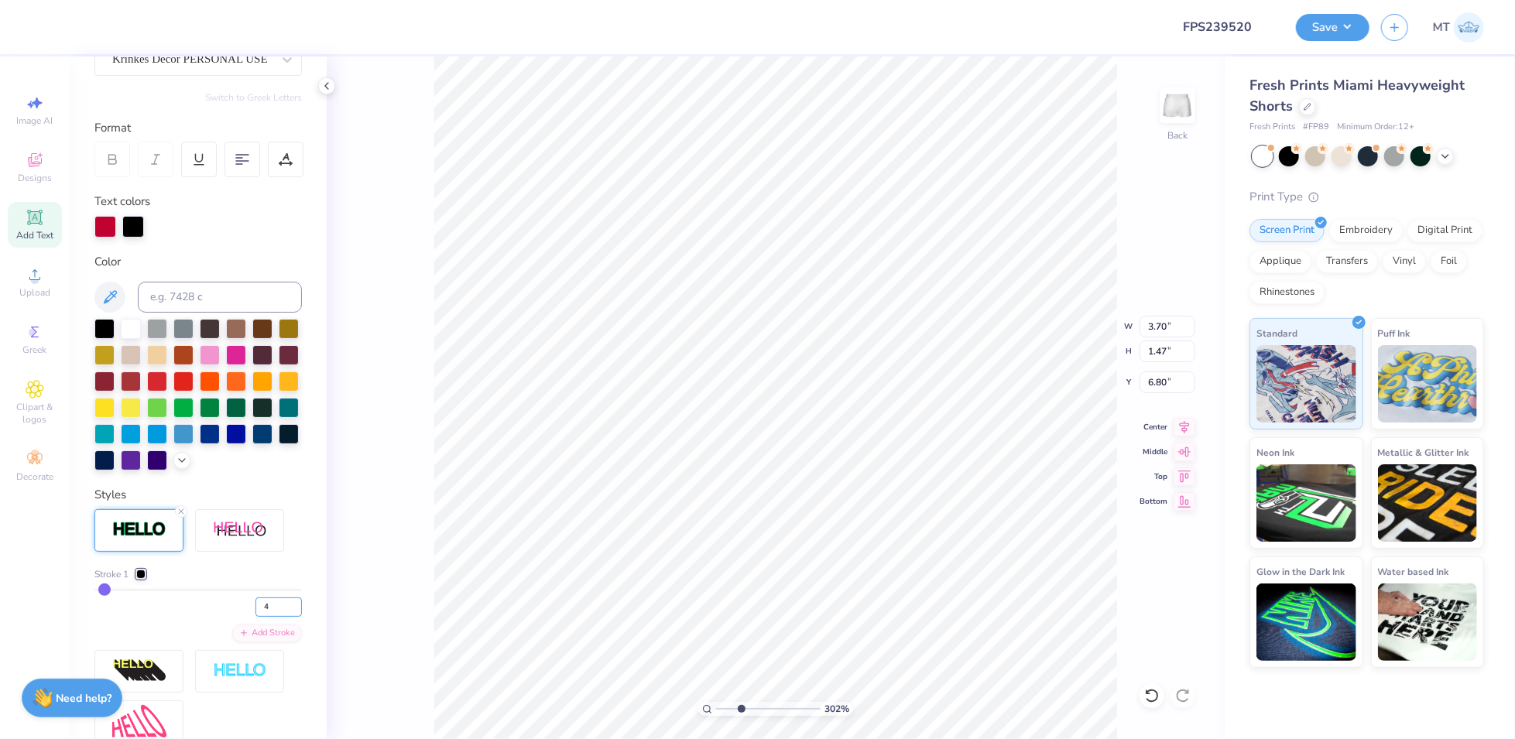
type input "4"
click at [282, 617] on input "4" at bounding box center [278, 606] width 46 height 19
type input "4"
click at [200, 617] on div "4" at bounding box center [197, 603] width 207 height 28
type input "3.01937940642374"
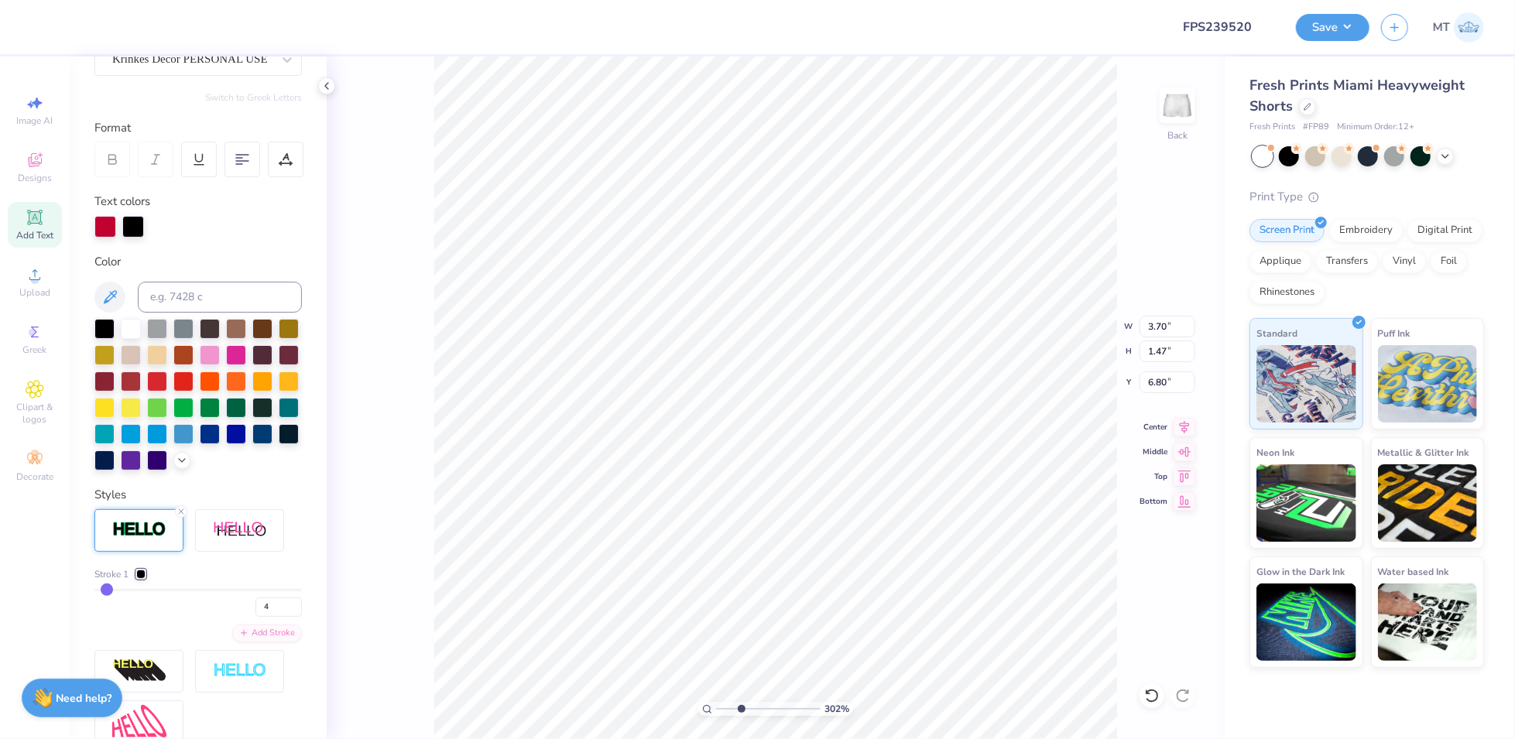
type input "3.71"
type input "1.48"
type input "6.79"
type input "3.01937940642374"
type input "3.90"
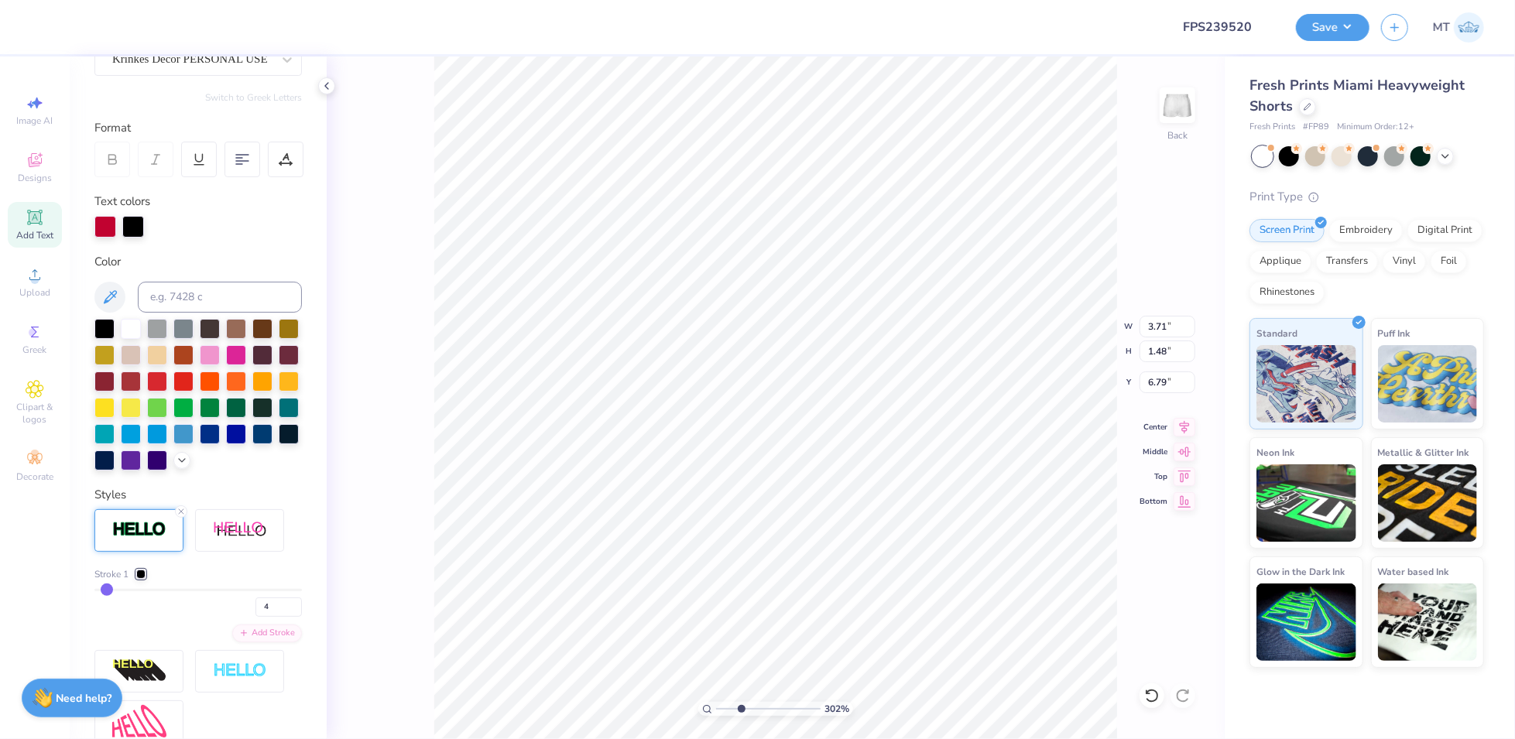
type input "1.46"
type input "7.97"
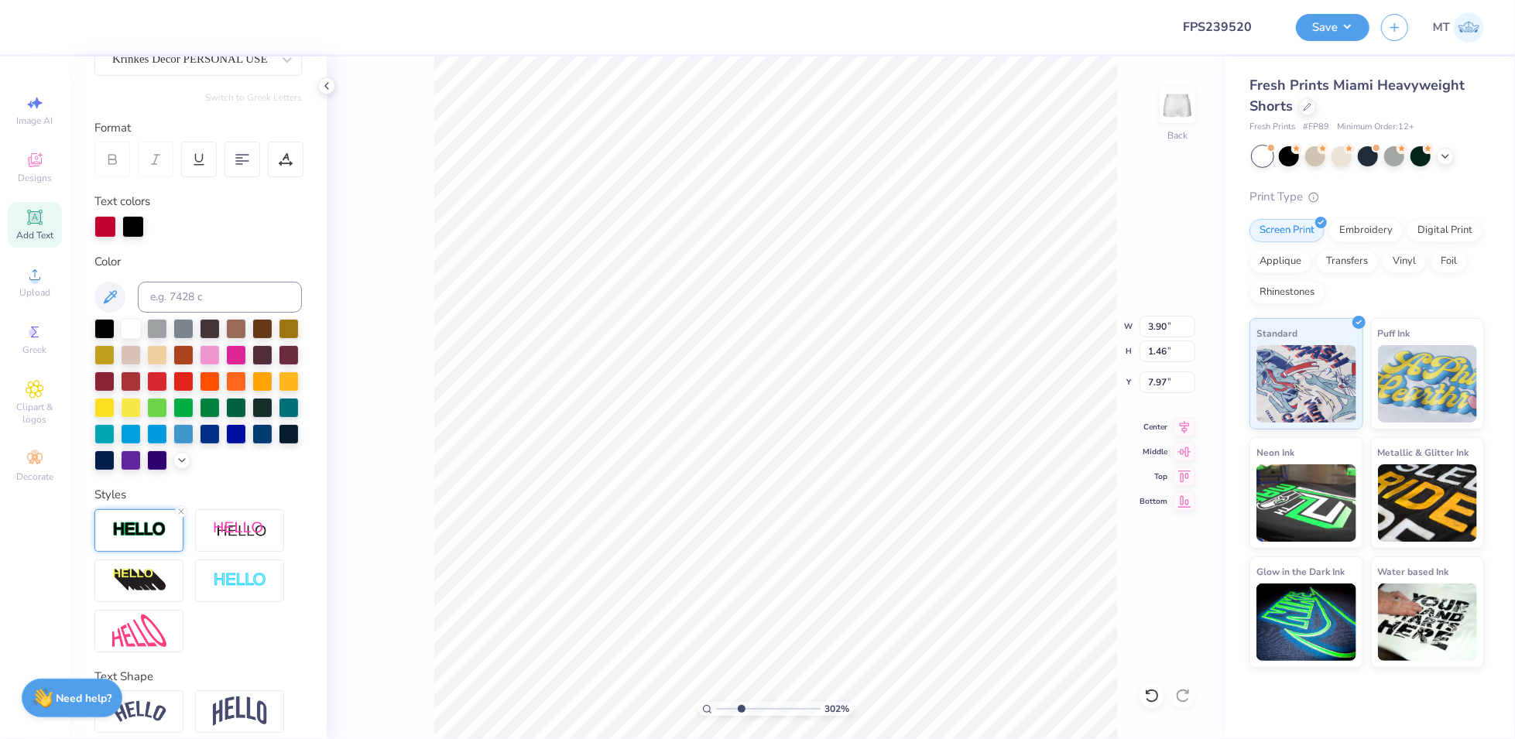
click at [163, 539] on img at bounding box center [139, 530] width 54 height 18
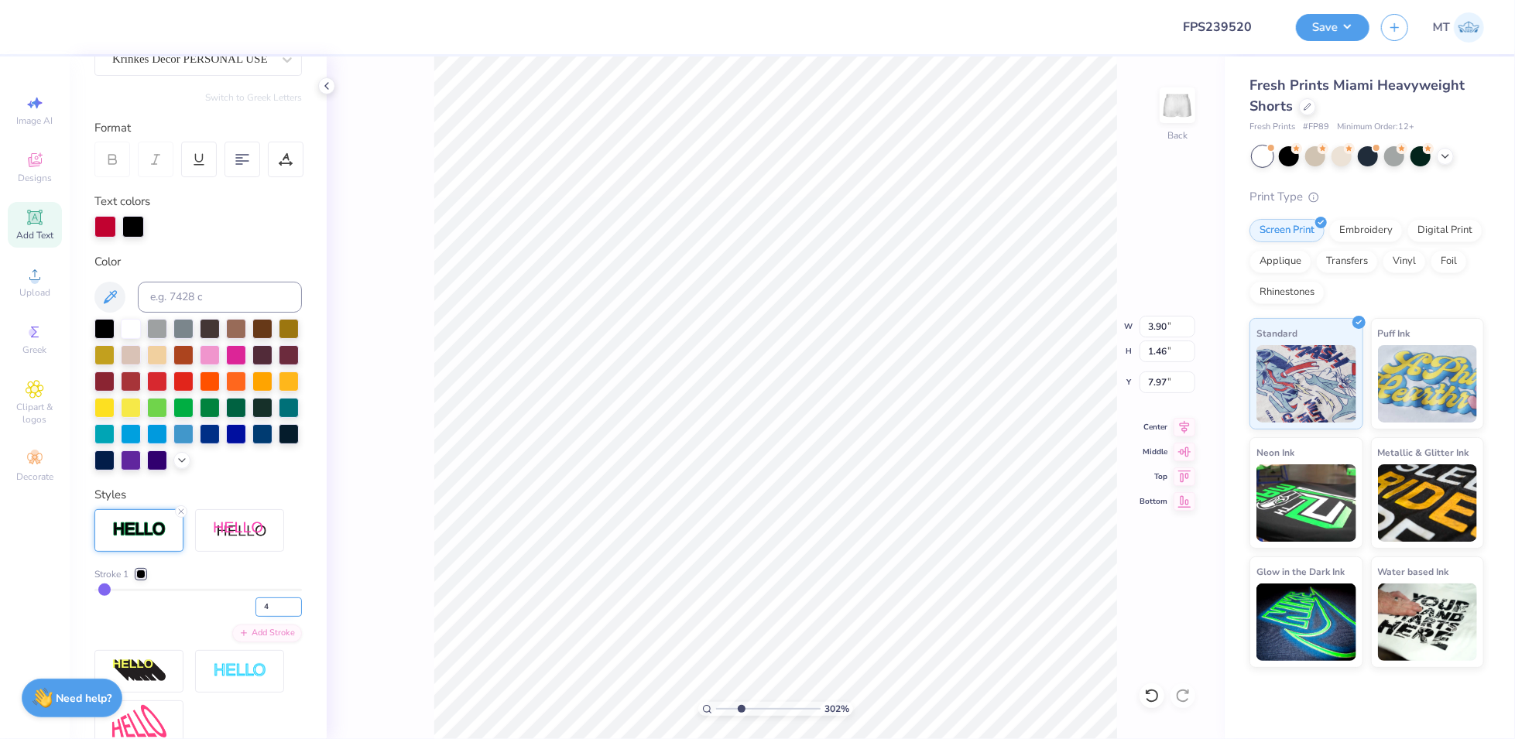
type input "4"
click at [278, 617] on input "4" at bounding box center [278, 606] width 46 height 19
type input "3.01937940642374"
type input "4"
click at [151, 24] on div at bounding box center [153, 26] width 22 height 22
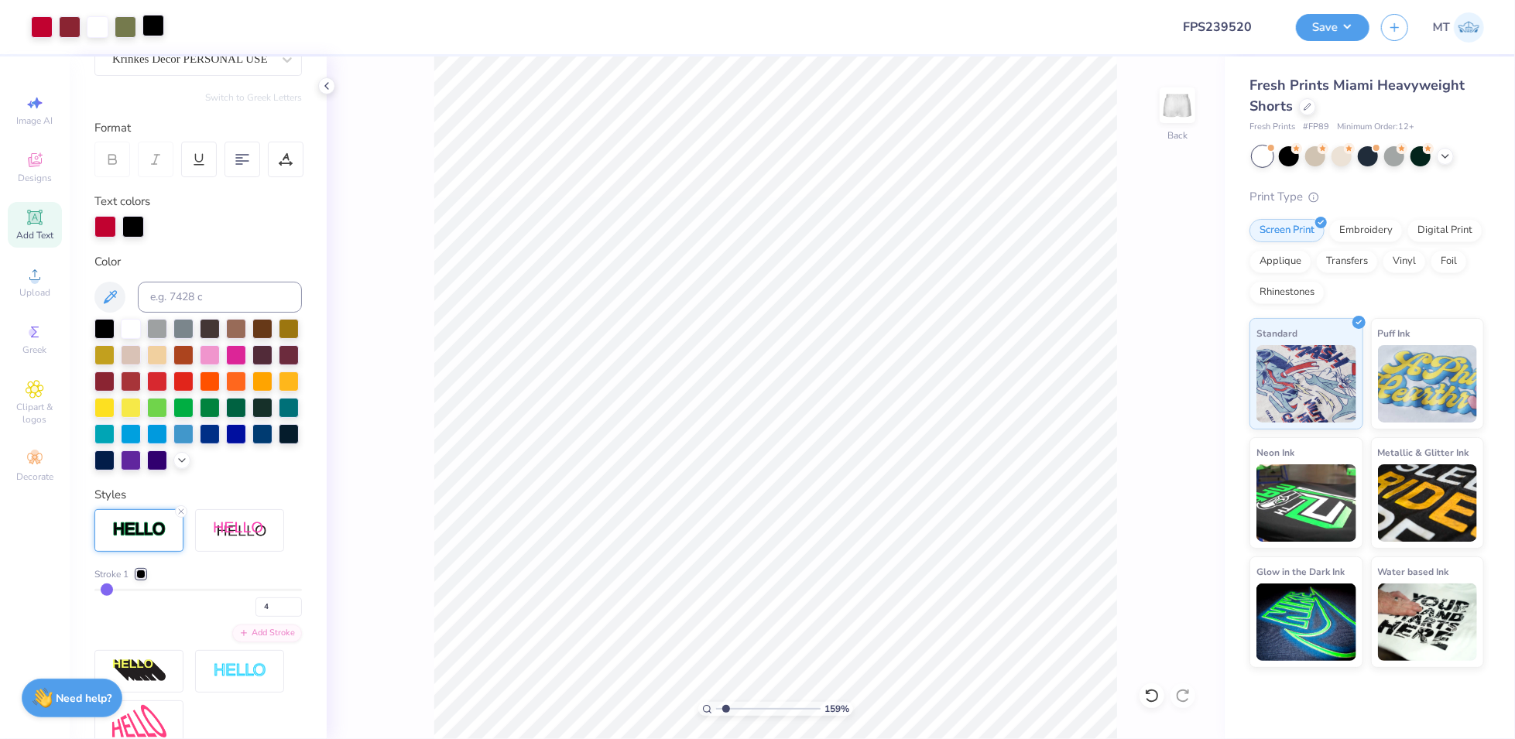
type input "1.58808852708453"
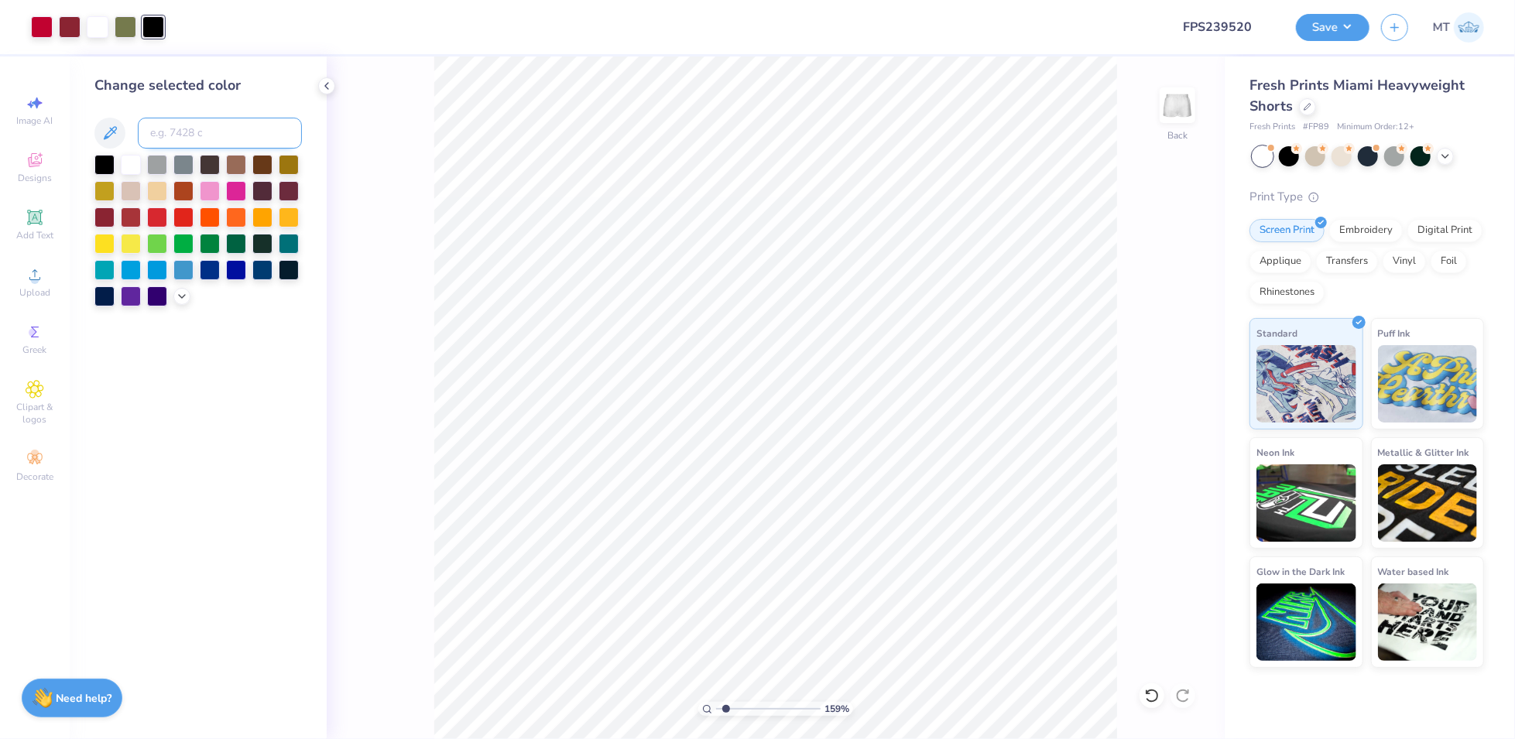
click at [199, 127] on input at bounding box center [220, 133] width 164 height 31
type input "202"
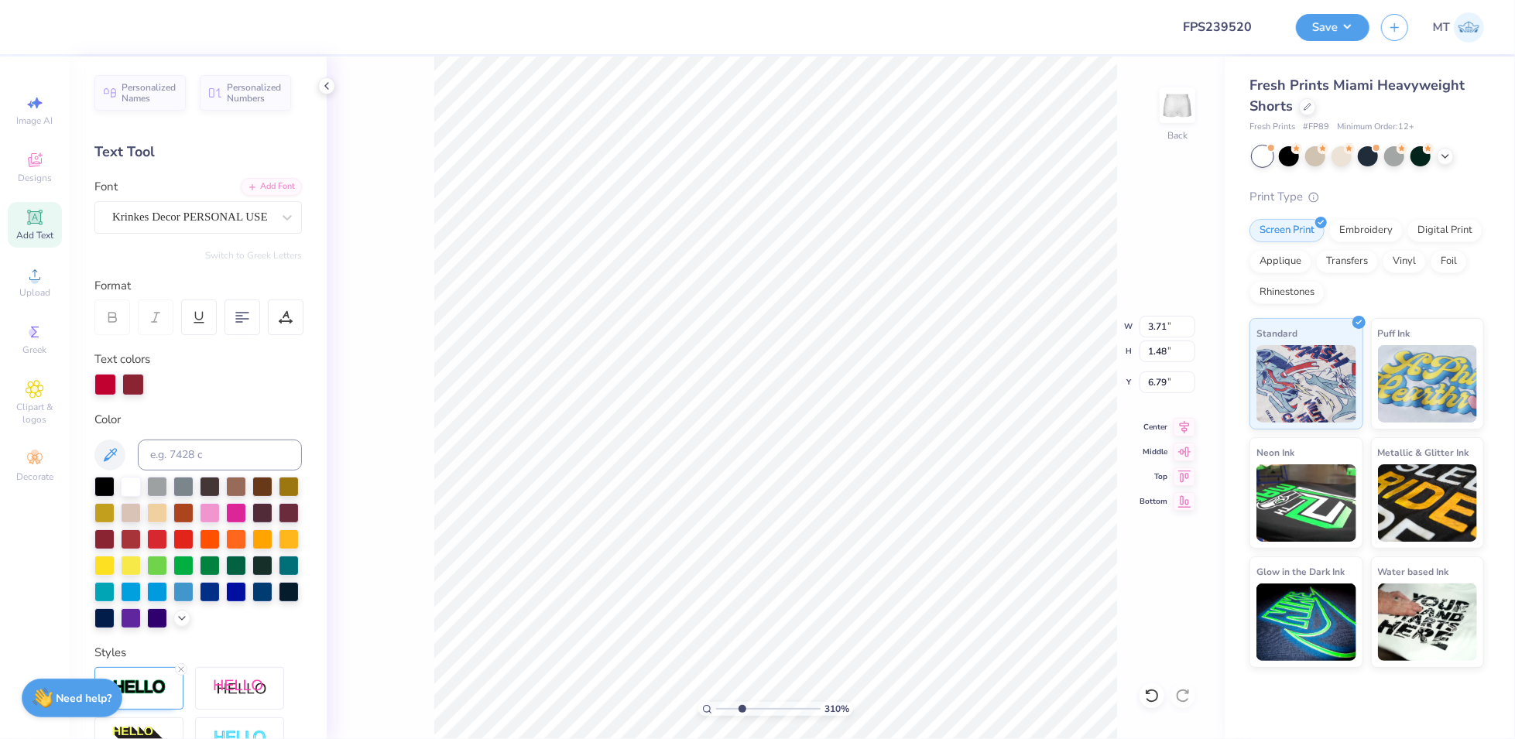
type input "3.09978883207958"
type input "6.82"
type input "1.24665840663488"
click at [1160, 327] on input "4.99" at bounding box center [1167, 327] width 56 height 22
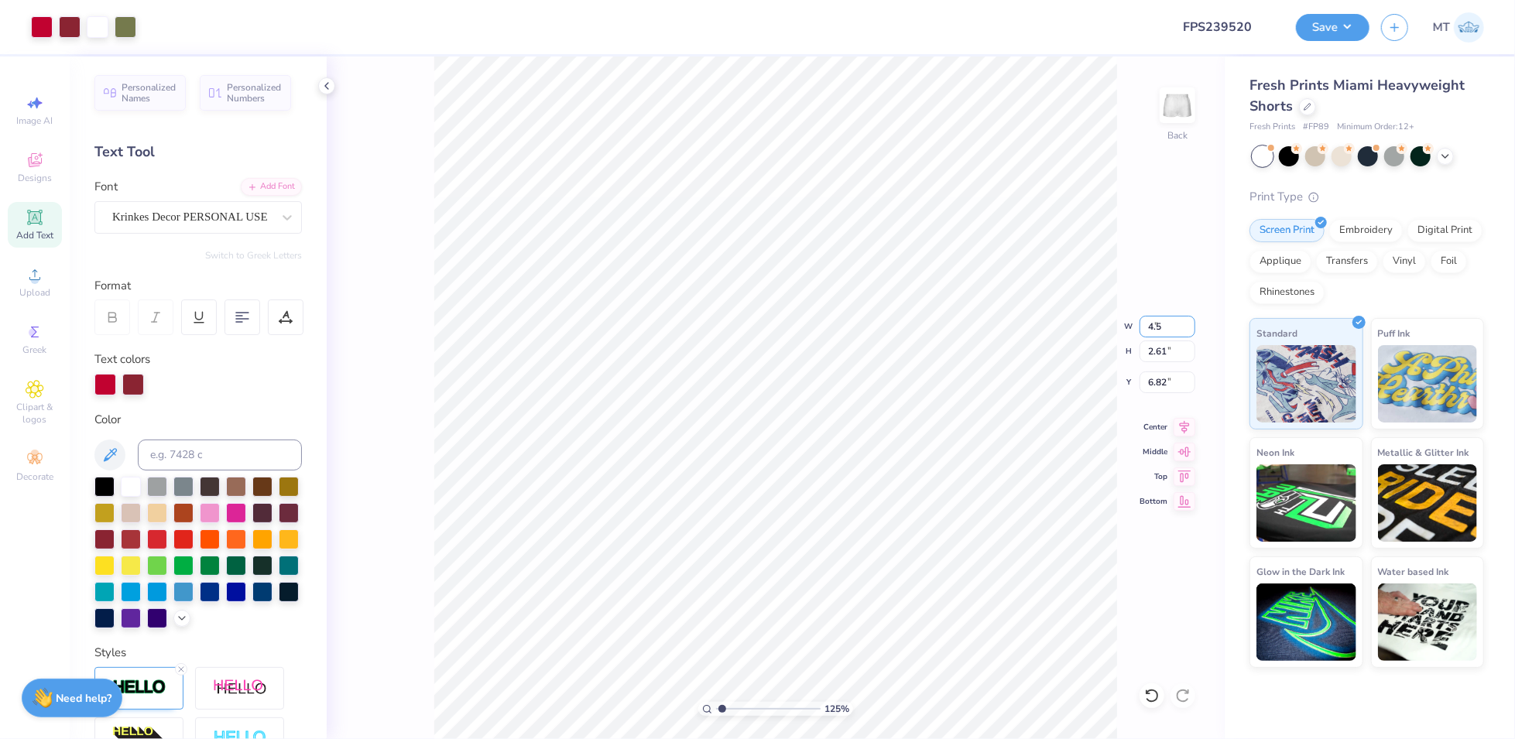
type input "4.5"
type input "1.24665840663488"
type input "4.50"
type input "2.35"
type input "6.95"
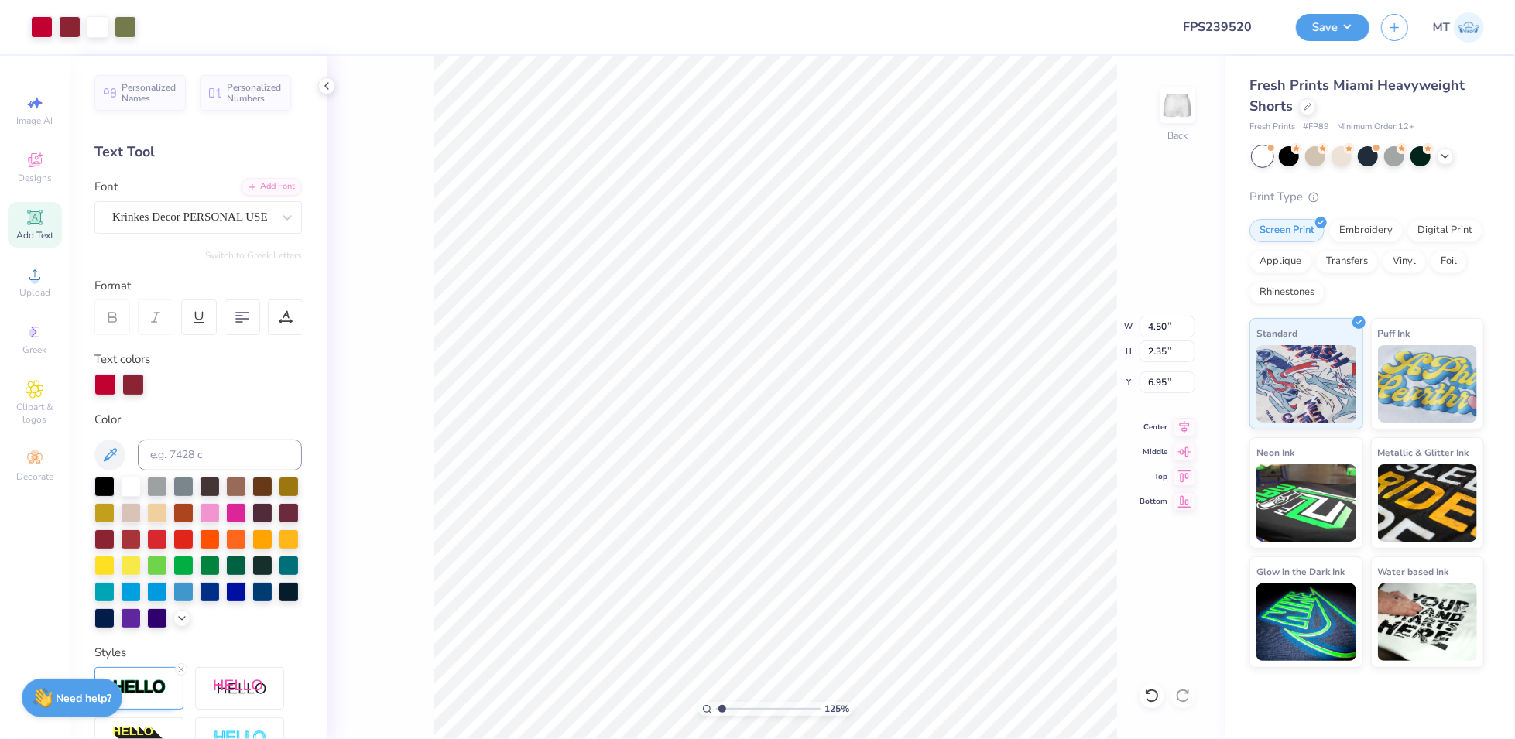
type input "1.24665840663488"
type input "6.99"
type input "1.57095834115782"
type input "7.12"
type input "1.6923023037353"
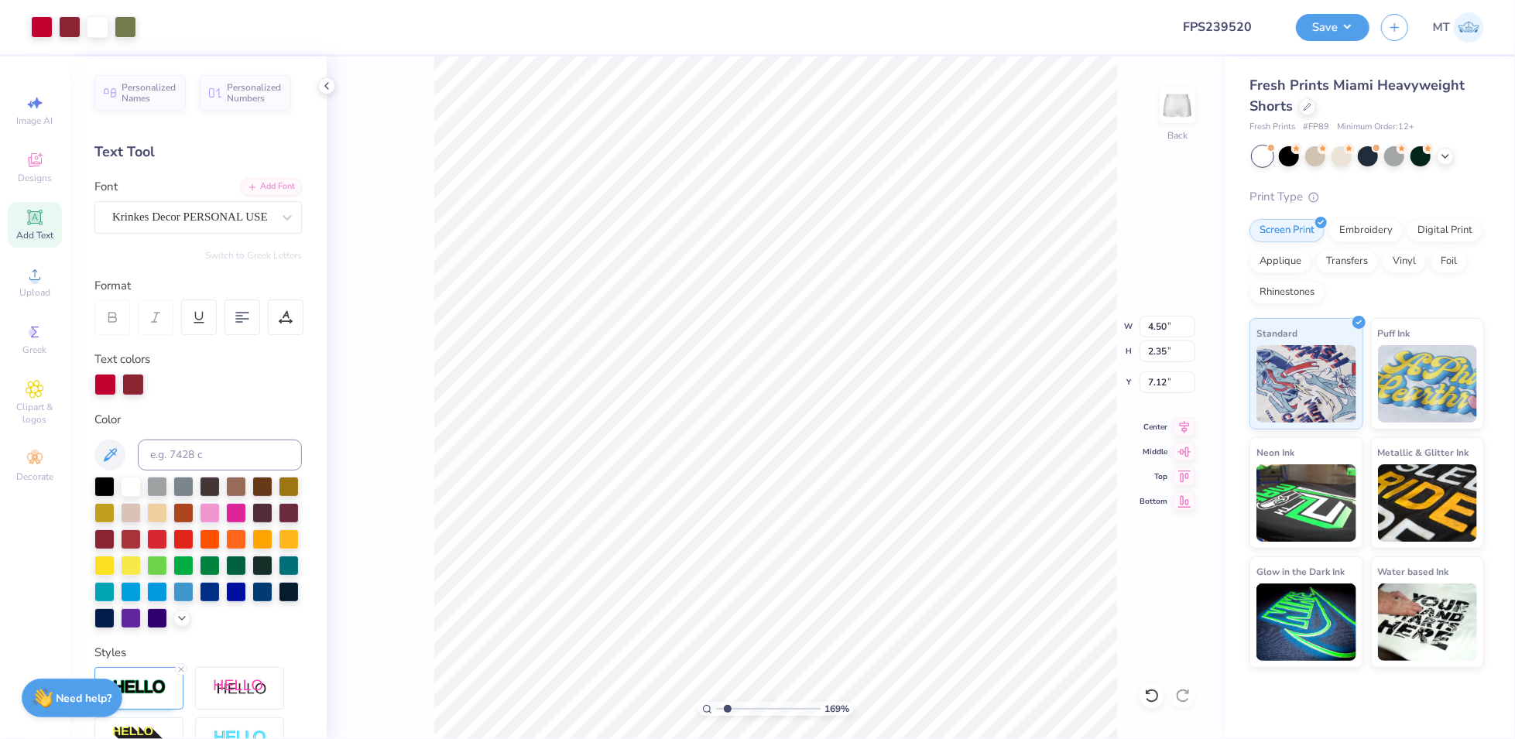
type input "7.14"
type input "1"
click at [1355, 27] on button "Save" at bounding box center [1332, 25] width 74 height 27
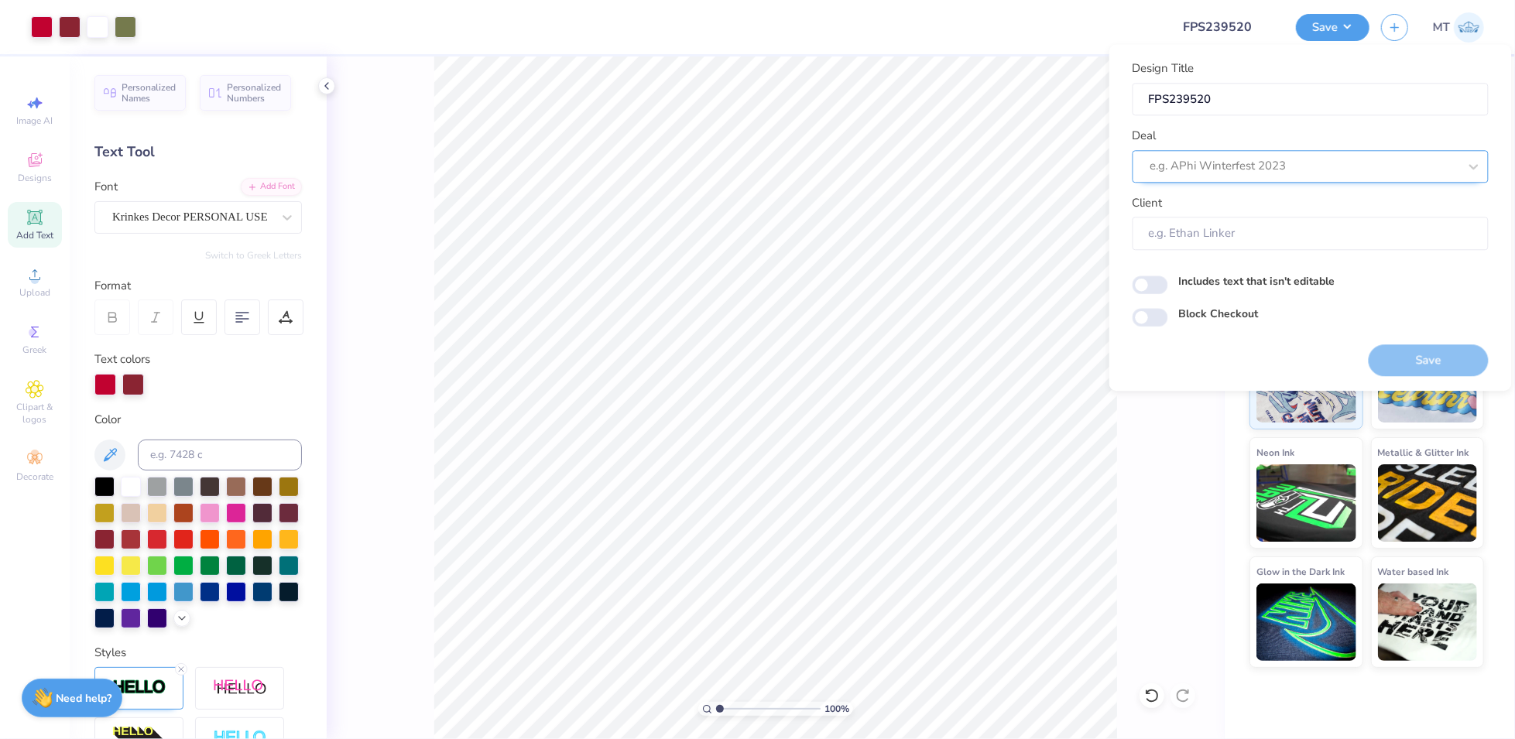
click at [1285, 158] on div at bounding box center [1304, 166] width 308 height 21
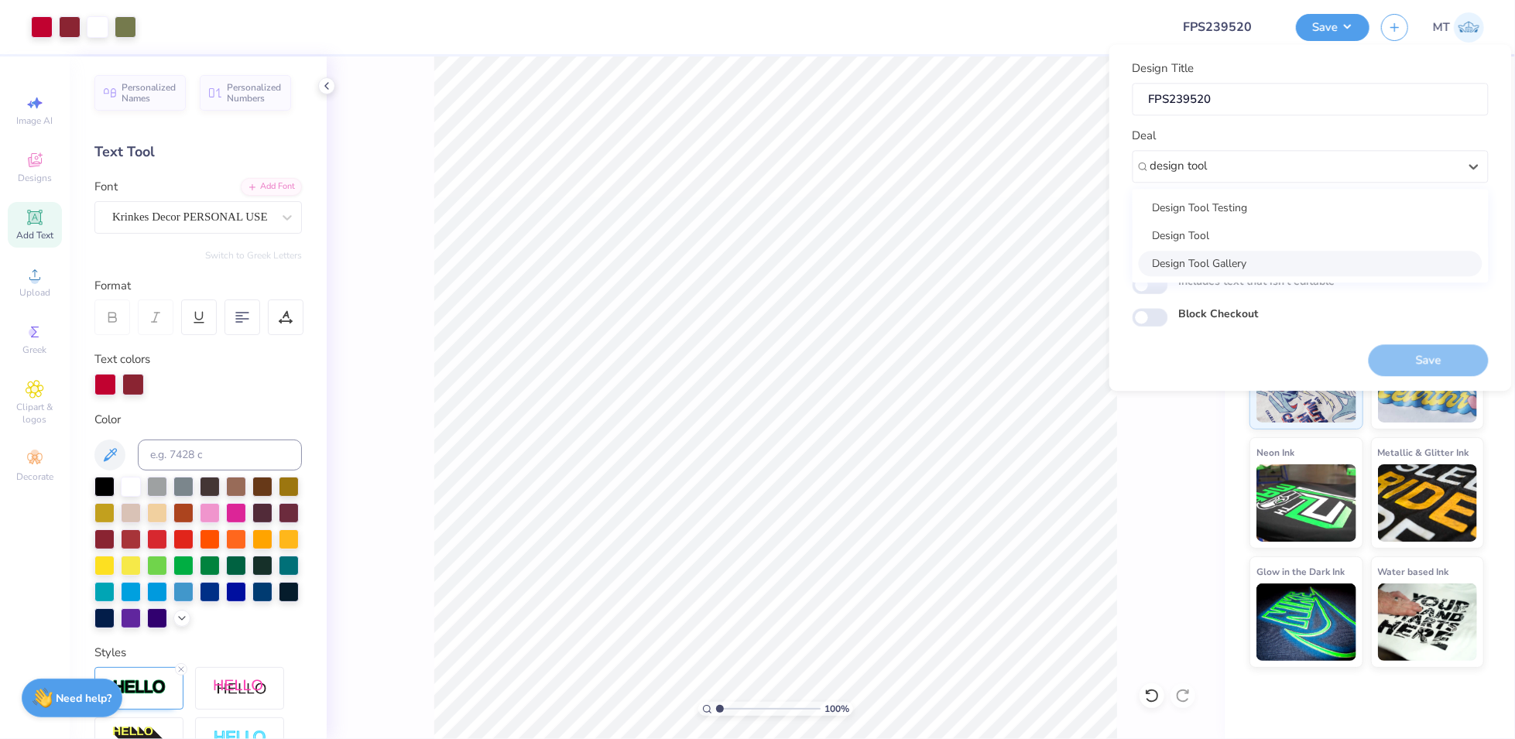
click at [1262, 251] on div "Design Tool Gallery" at bounding box center [1310, 264] width 344 height 26
type input "design tool"
type input "Design Tool Gallery User"
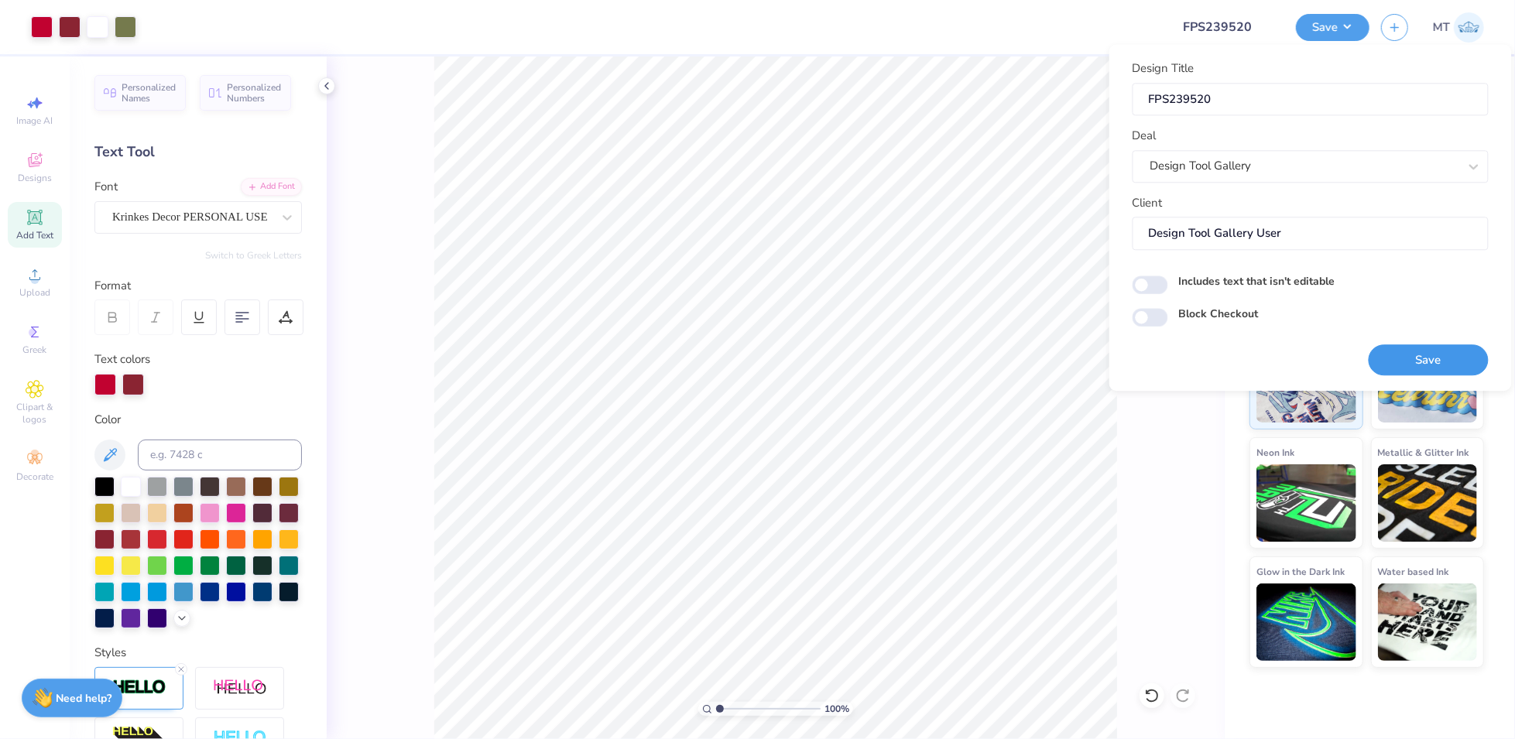
click at [1460, 361] on button "Save" at bounding box center [1428, 360] width 120 height 32
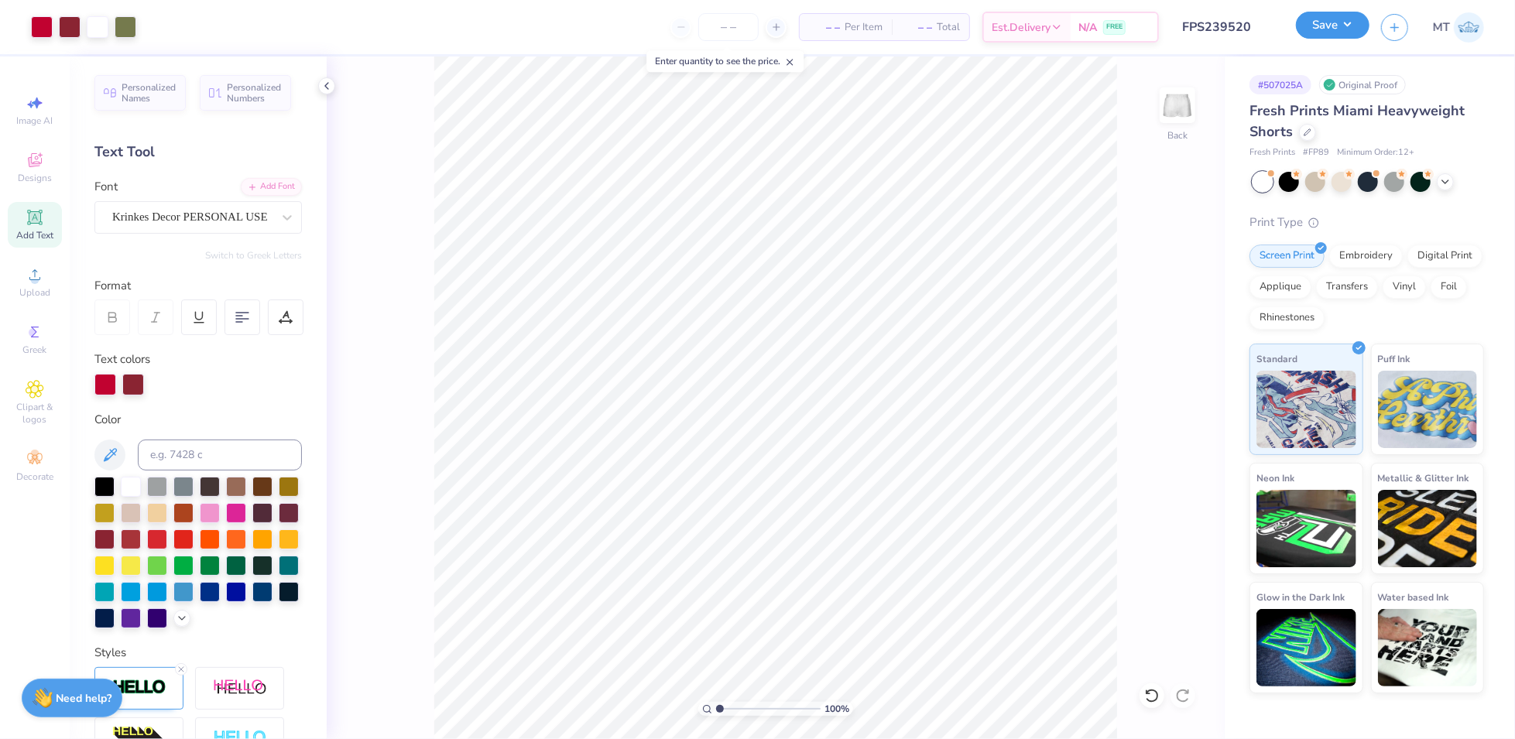
click at [1350, 28] on button "Save" at bounding box center [1332, 25] width 74 height 27
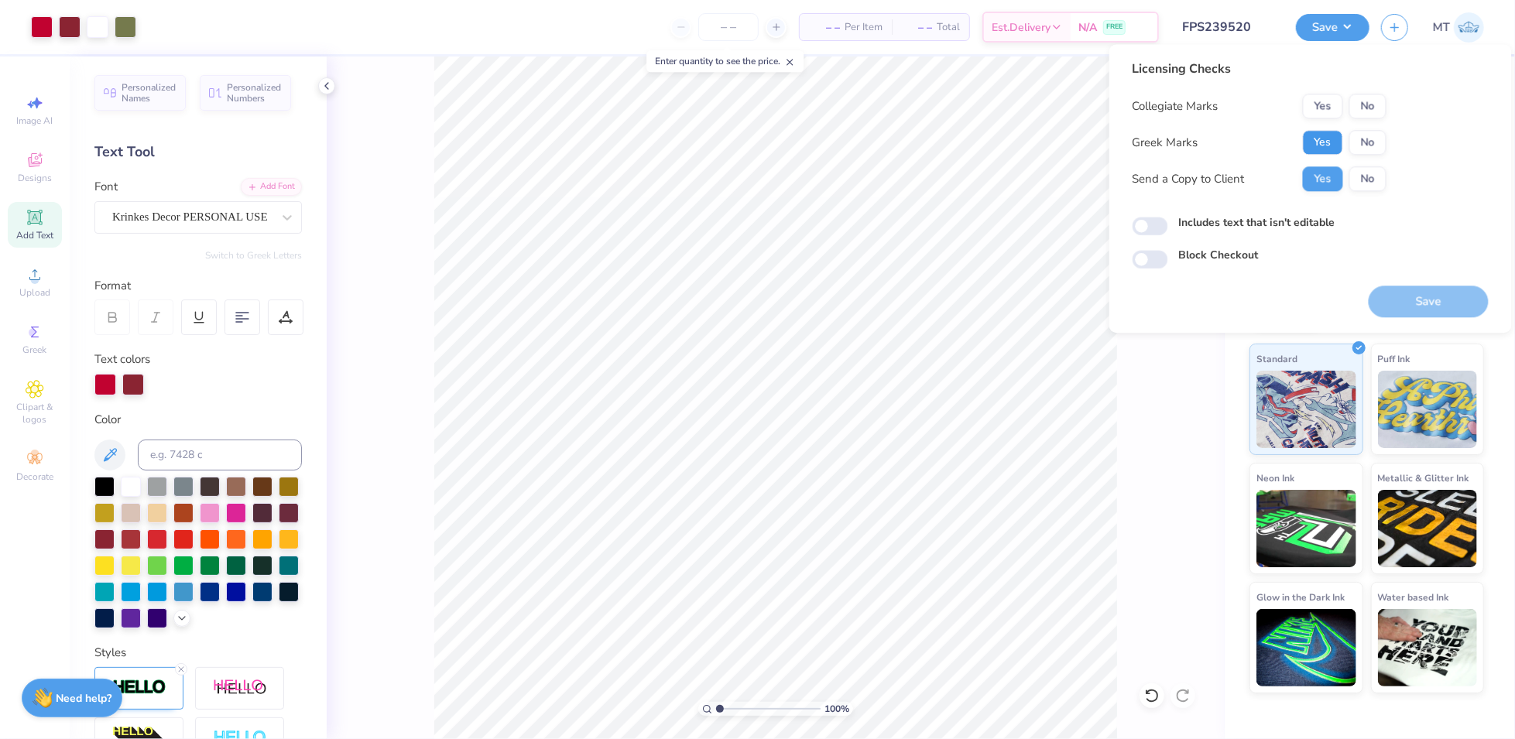
click at [1321, 142] on button "Yes" at bounding box center [1322, 142] width 40 height 25
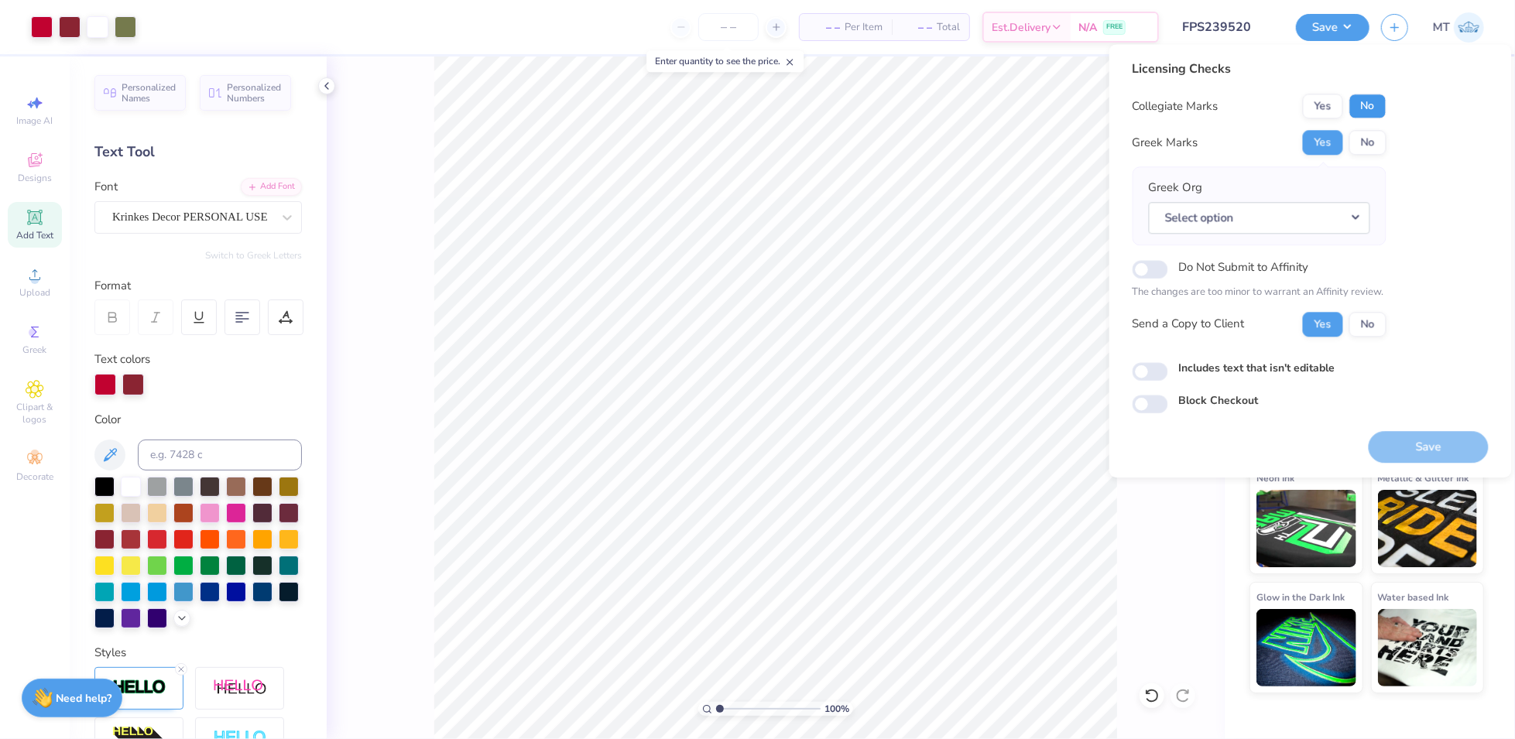
click at [1366, 109] on button "No" at bounding box center [1367, 106] width 37 height 25
click at [1331, 226] on button "Select option" at bounding box center [1258, 218] width 221 height 32
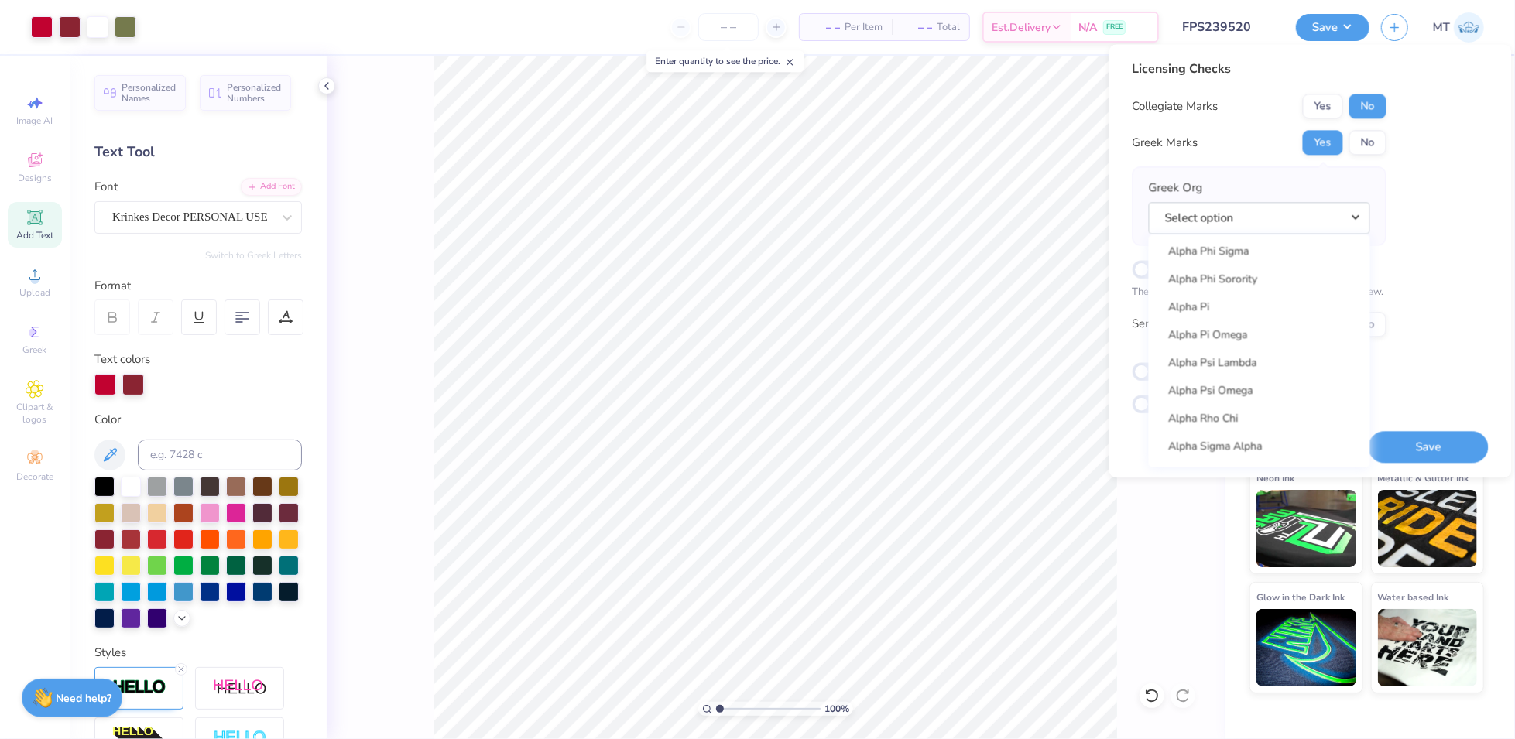
scroll to position [1367, 0]
click at [1291, 217] on button "Select option" at bounding box center [1258, 218] width 221 height 32
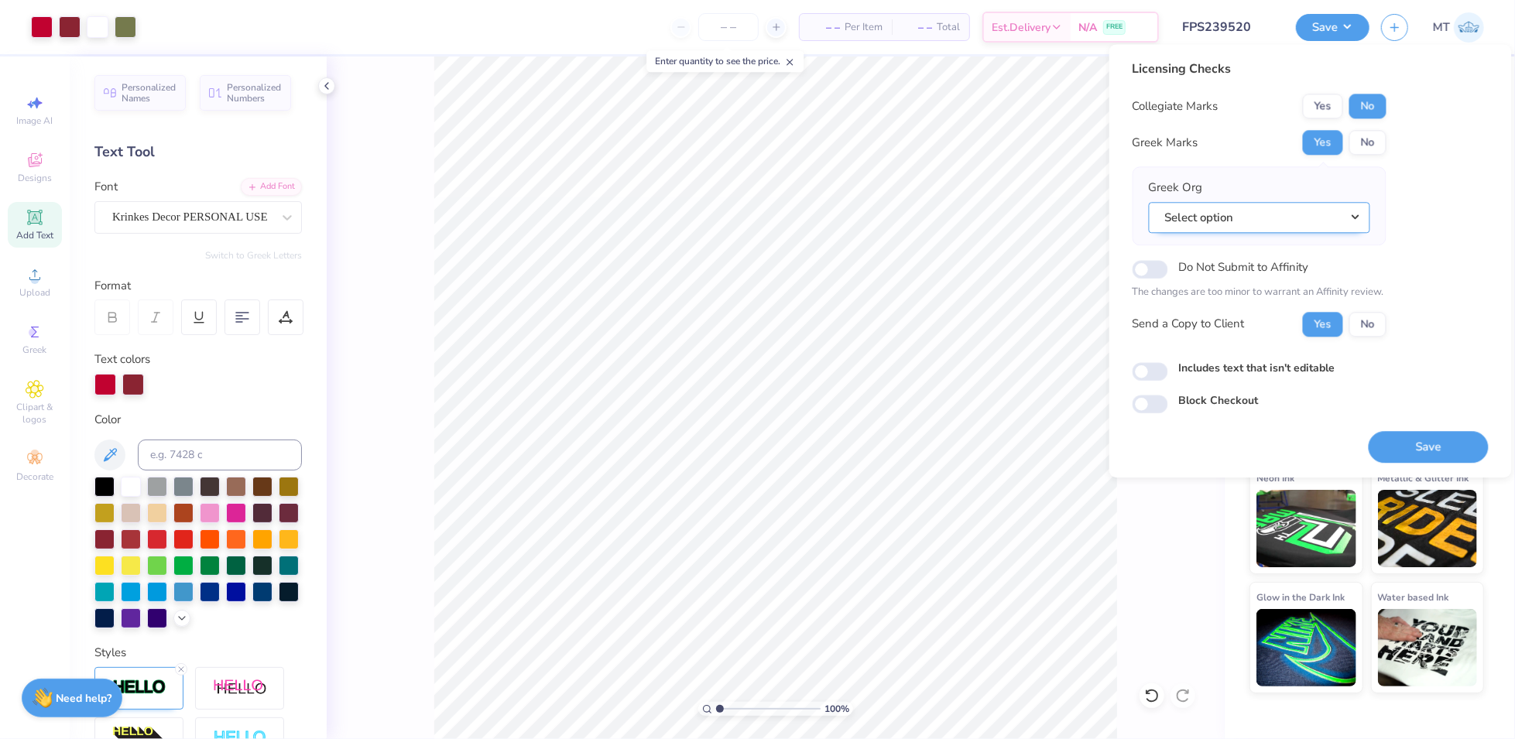
click at [1291, 218] on button "Select option" at bounding box center [1258, 218] width 221 height 32
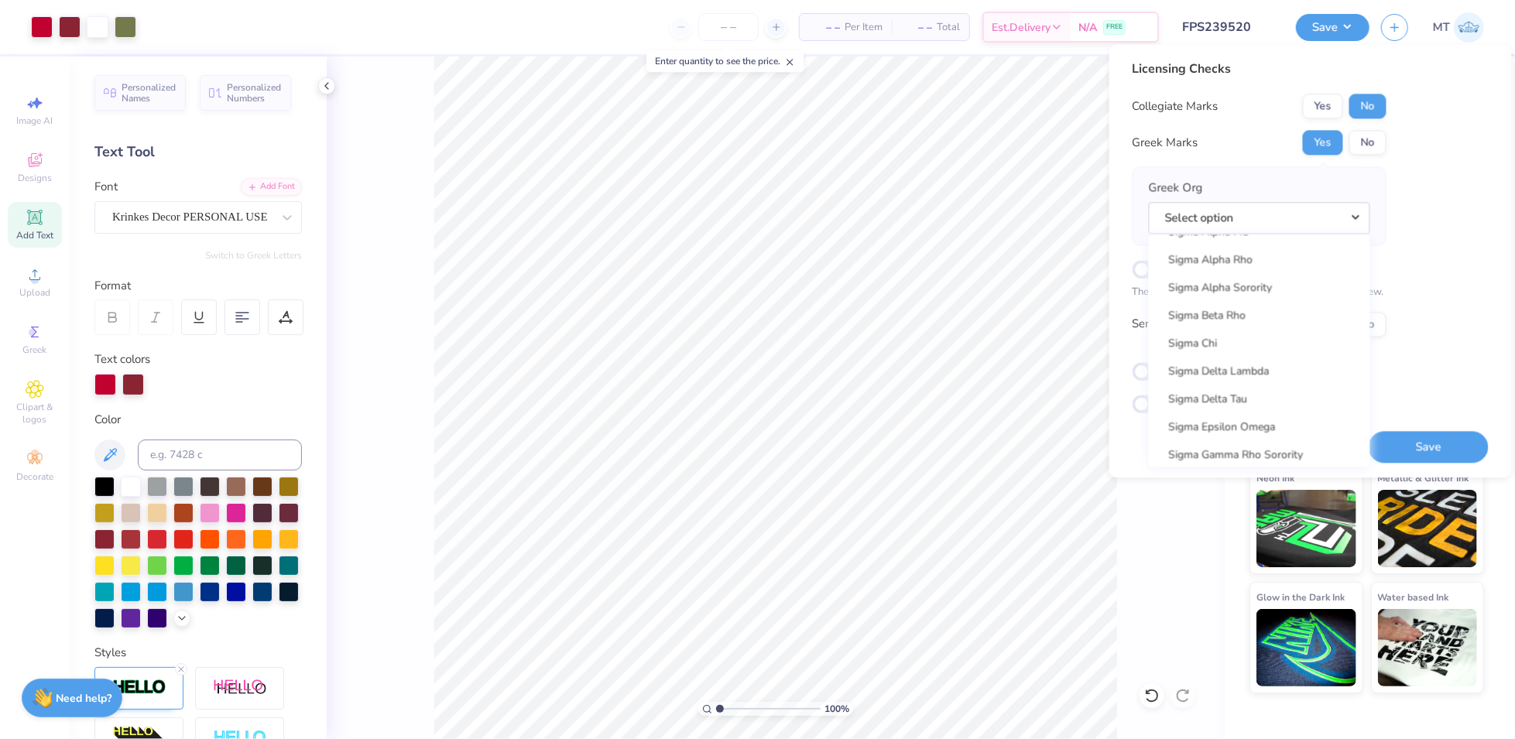
scroll to position [10062, 0]
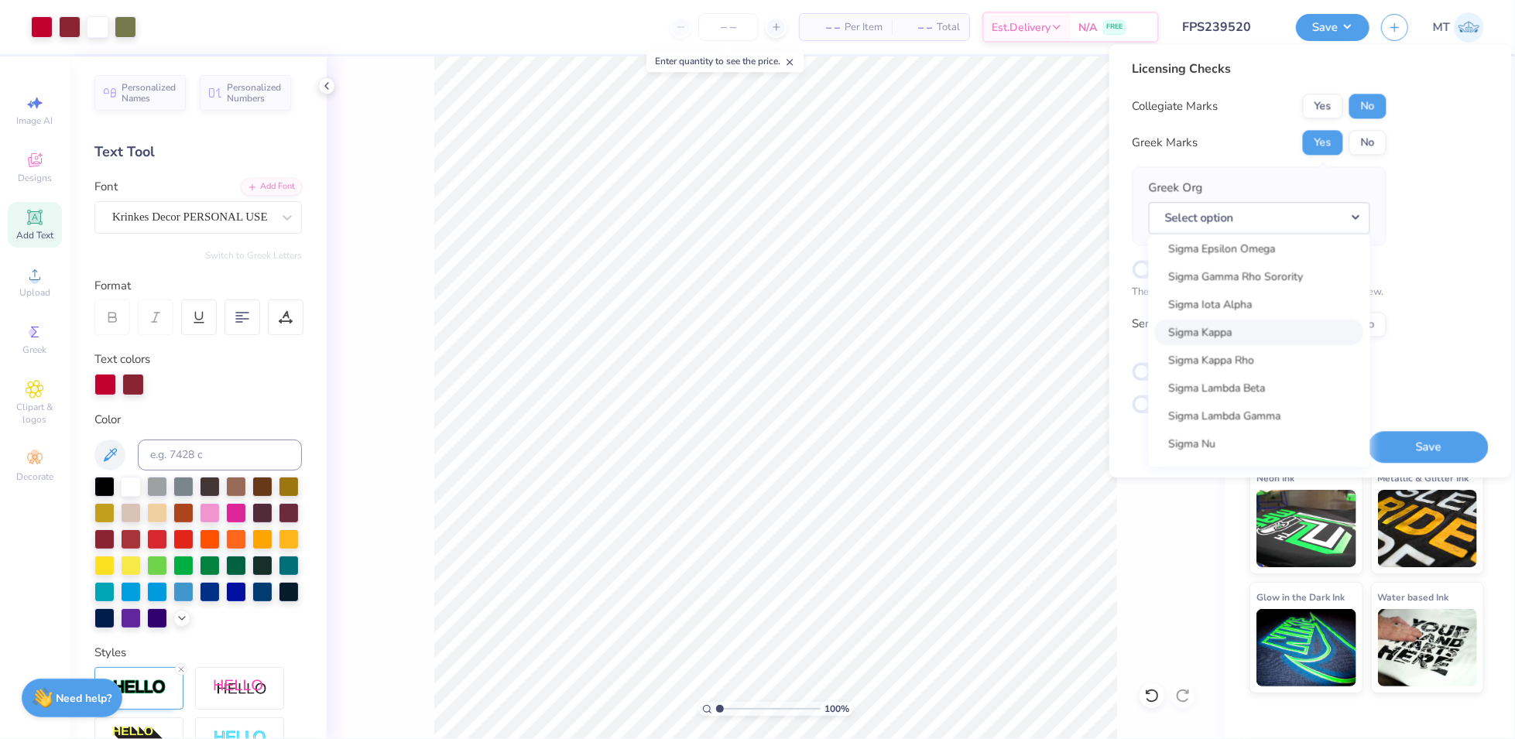
click at [1254, 329] on link "Sigma Kappa" at bounding box center [1259, 333] width 209 height 26
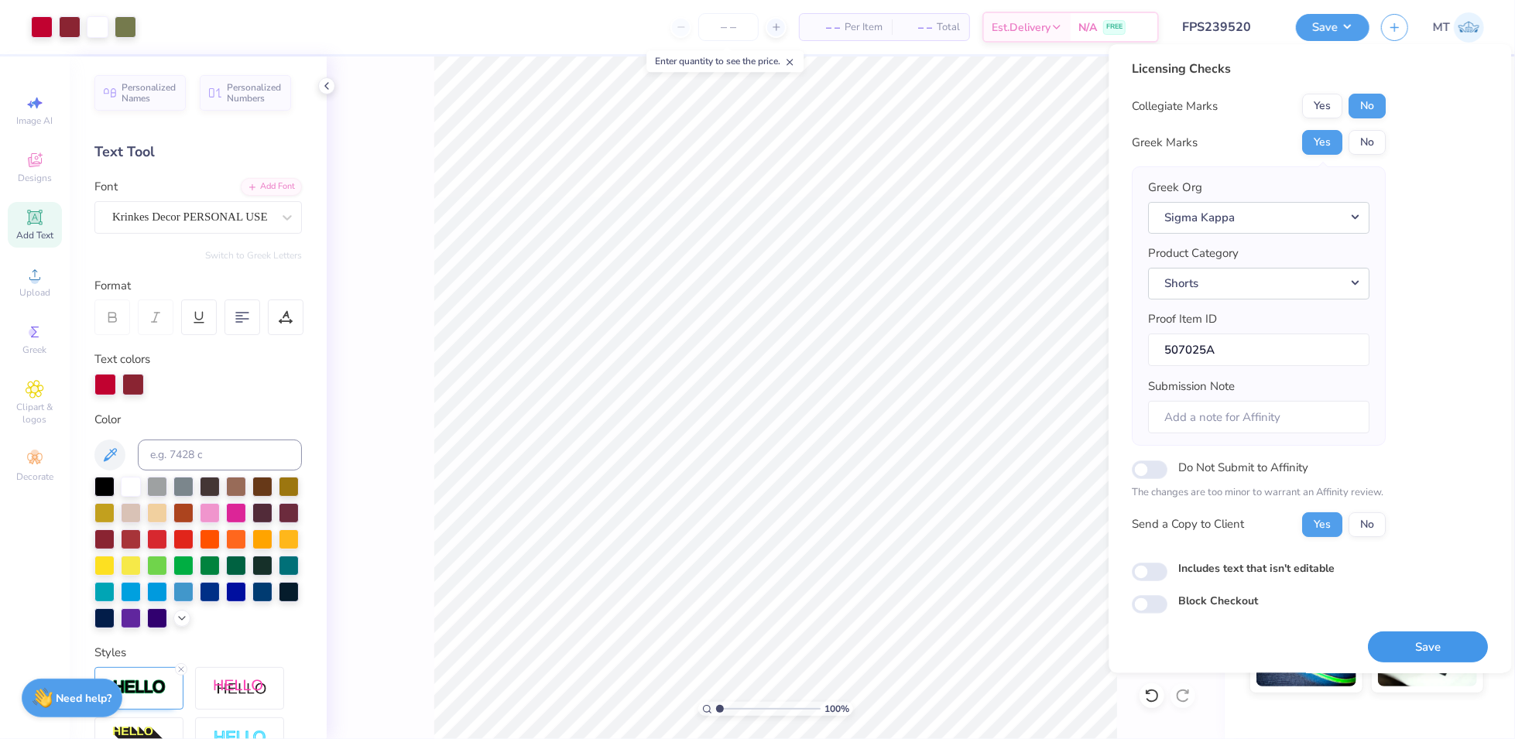
click at [1436, 642] on button "Save" at bounding box center [1428, 647] width 120 height 32
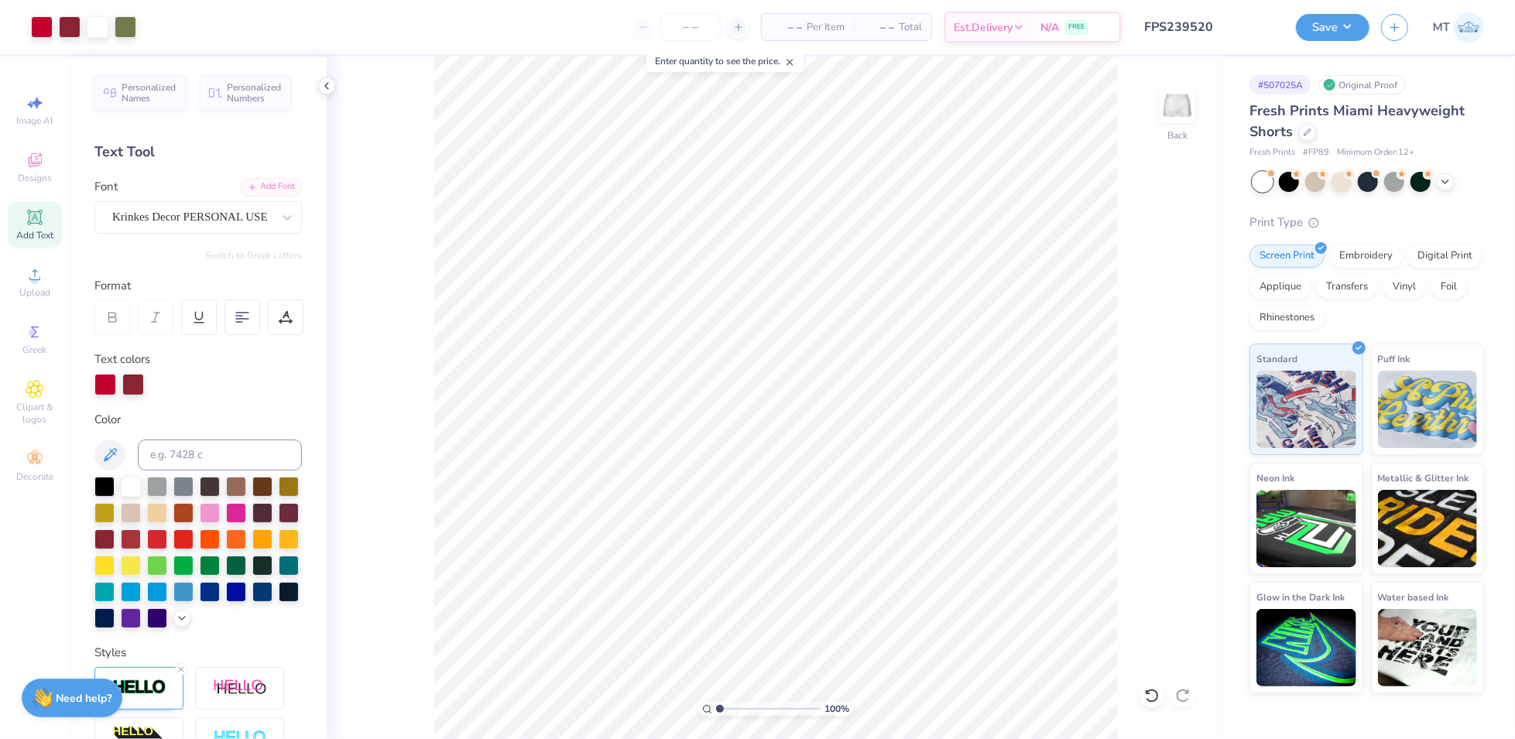
click at [1217, 18] on input "FPS239520" at bounding box center [1208, 27] width 152 height 31
